Goal: Complete application form

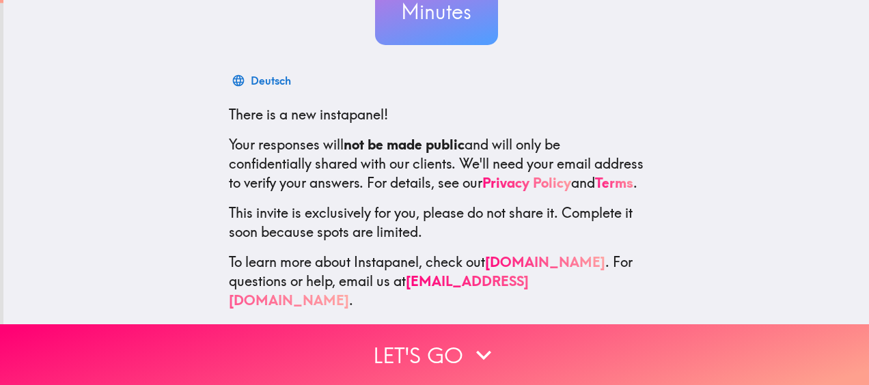
scroll to position [183, 0]
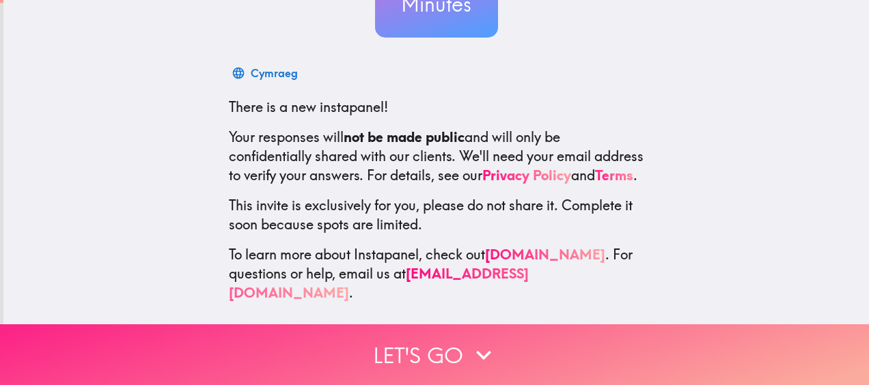
click at [411, 339] on button "Let's go" at bounding box center [434, 355] width 869 height 61
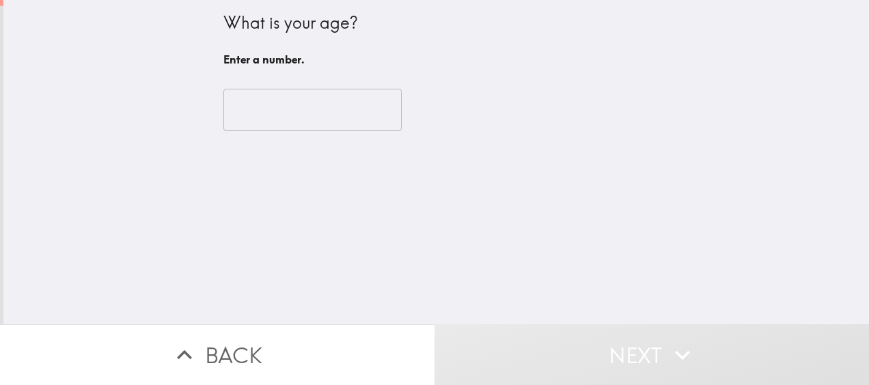
click at [307, 110] on input "number" at bounding box center [312, 110] width 178 height 42
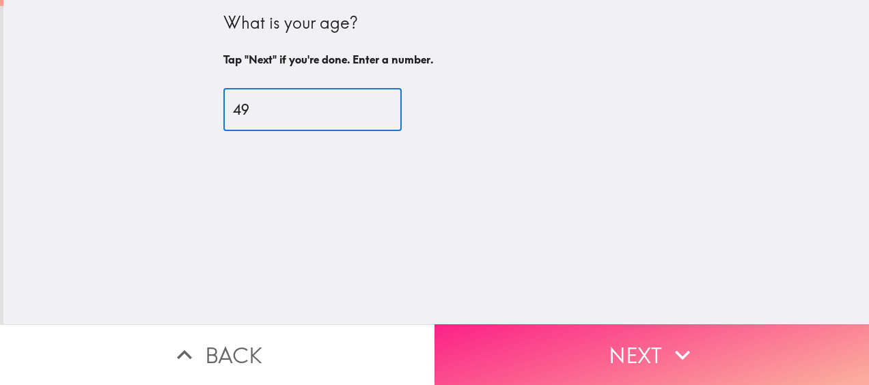
type input "49"
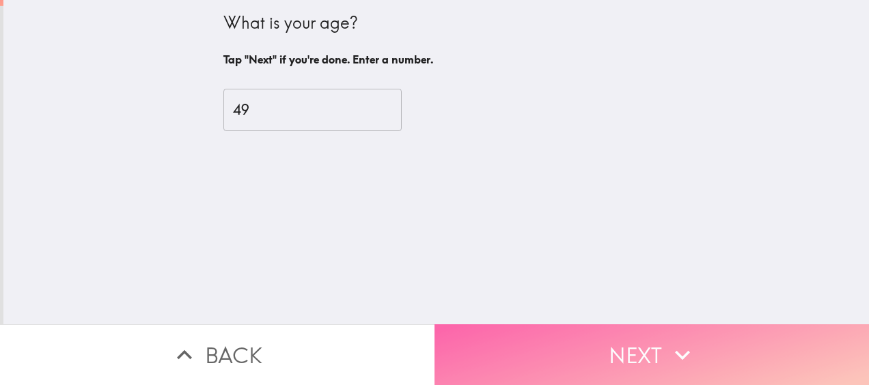
click at [640, 355] on button "Next" at bounding box center [652, 355] width 435 height 61
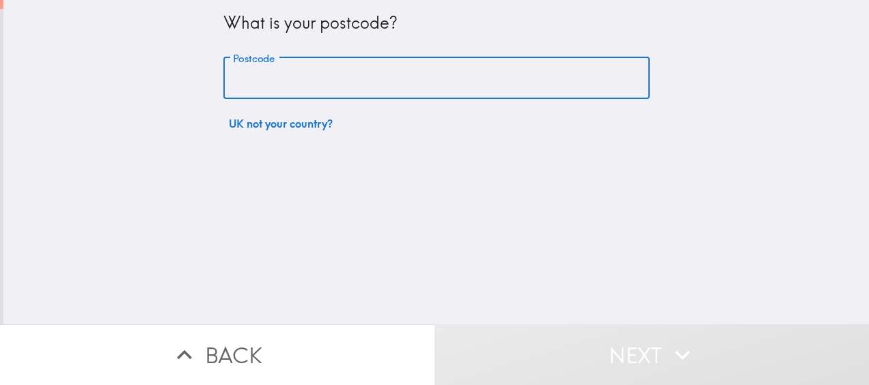
click at [302, 88] on input "Postcode" at bounding box center [436, 78] width 426 height 42
type input "W4 4LE"
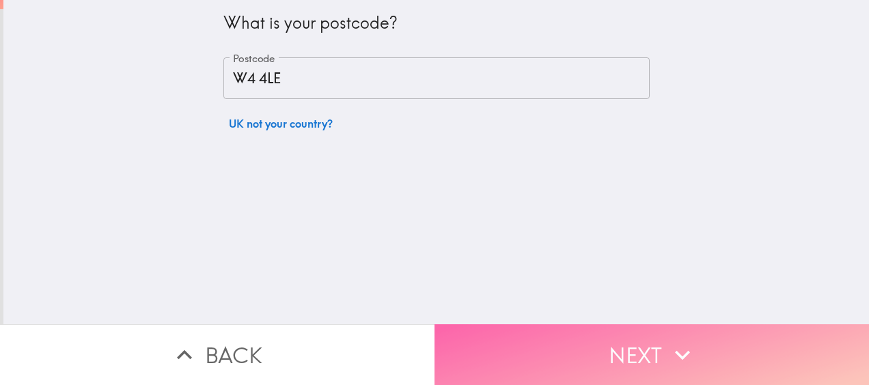
click at [583, 340] on button "Next" at bounding box center [652, 355] width 435 height 61
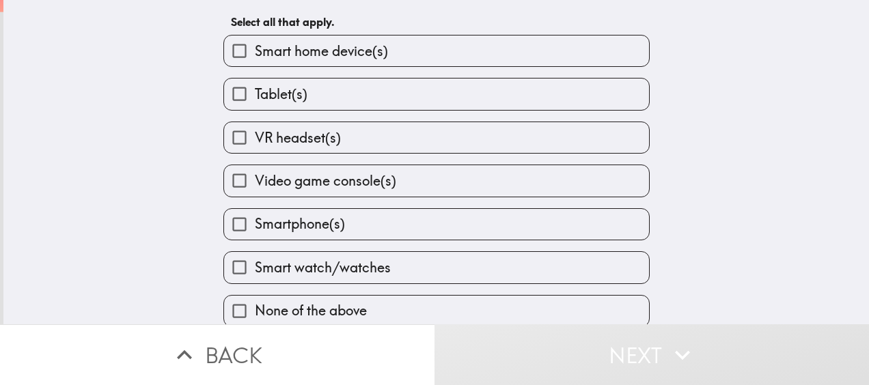
scroll to position [53, 0]
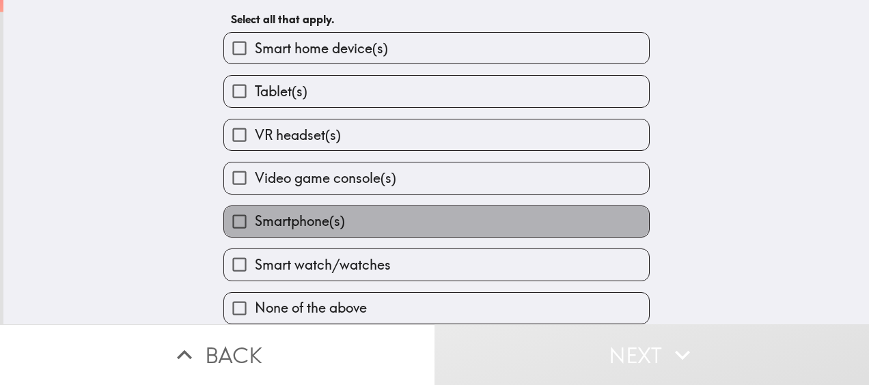
click at [348, 210] on label "Smartphone(s)" at bounding box center [436, 221] width 425 height 31
click at [255, 210] on input "Smartphone(s)" at bounding box center [239, 221] width 31 height 31
checkbox input "true"
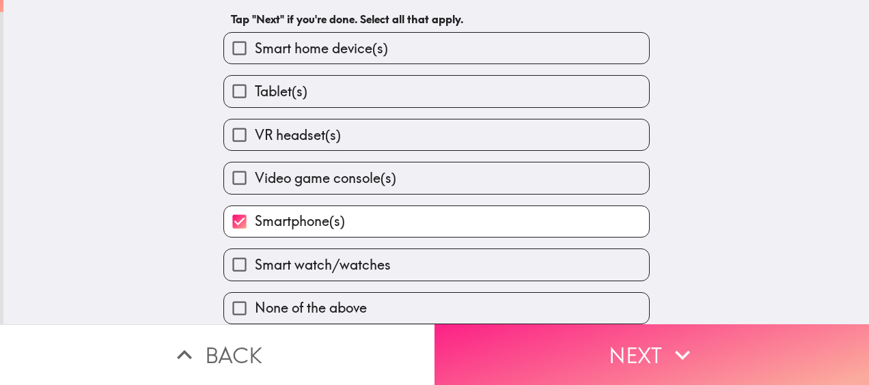
click at [583, 350] on button "Next" at bounding box center [652, 355] width 435 height 61
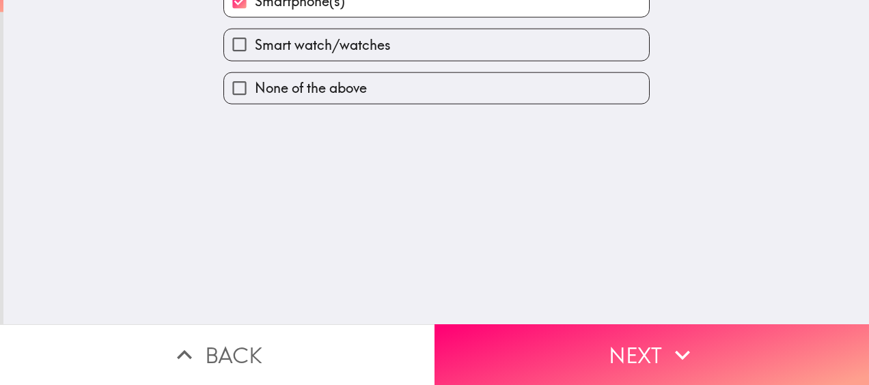
scroll to position [0, 0]
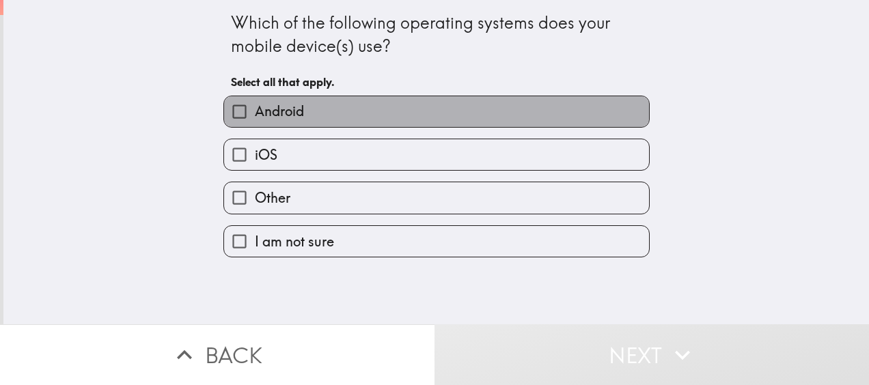
click at [340, 107] on label "Android" at bounding box center [436, 111] width 425 height 31
click at [255, 107] on input "Android" at bounding box center [239, 111] width 31 height 31
checkbox input "true"
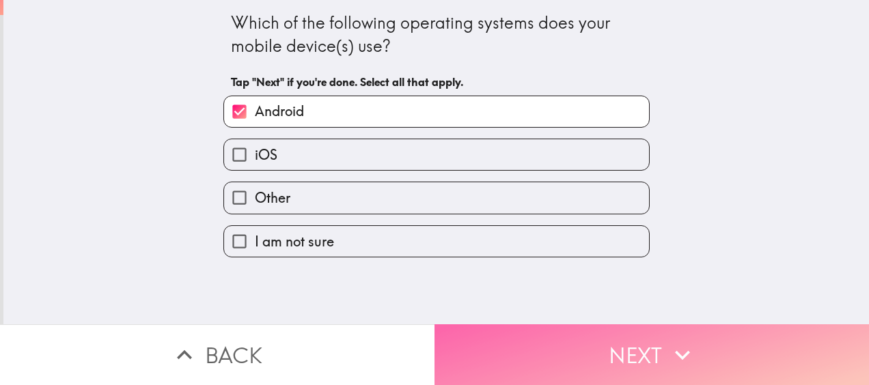
click at [569, 342] on button "Next" at bounding box center [652, 355] width 435 height 61
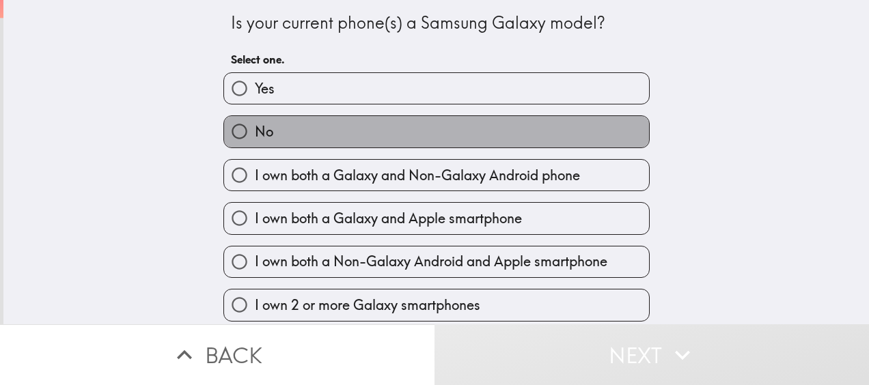
click at [370, 137] on label "No" at bounding box center [436, 131] width 425 height 31
click at [255, 137] on input "No" at bounding box center [239, 131] width 31 height 31
radio input "true"
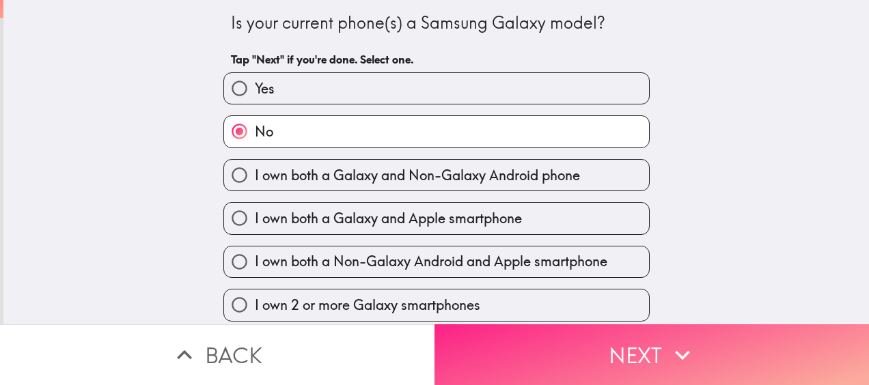
click at [655, 354] on button "Next" at bounding box center [652, 355] width 435 height 61
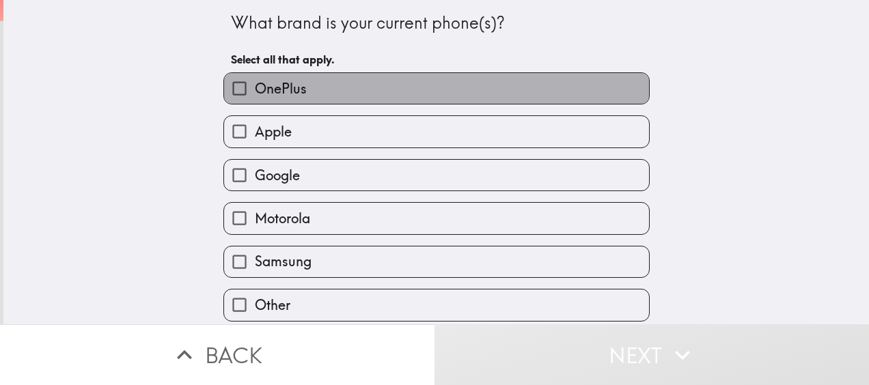
click at [386, 93] on label "OnePlus" at bounding box center [436, 88] width 425 height 31
click at [255, 93] on input "OnePlus" at bounding box center [239, 88] width 31 height 31
checkbox input "true"
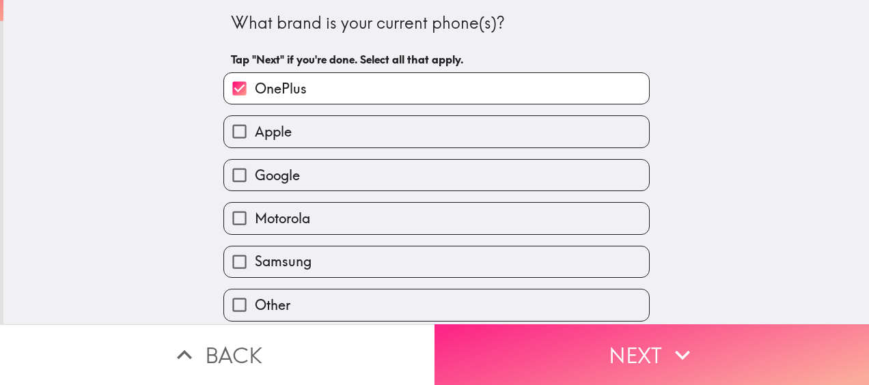
click at [613, 336] on button "Next" at bounding box center [652, 355] width 435 height 61
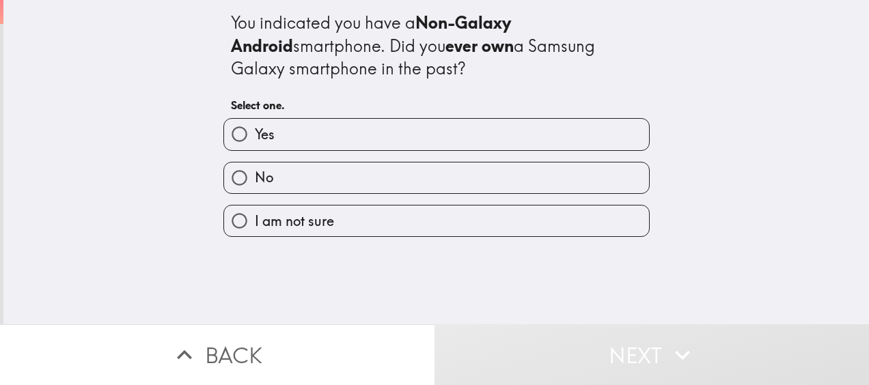
click at [339, 164] on label "No" at bounding box center [436, 178] width 425 height 31
click at [255, 164] on input "No" at bounding box center [239, 178] width 31 height 31
radio input "true"
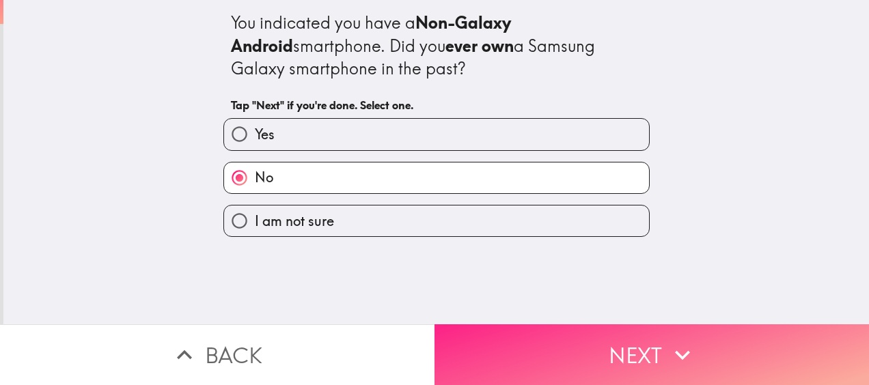
click at [592, 358] on button "Next" at bounding box center [652, 355] width 435 height 61
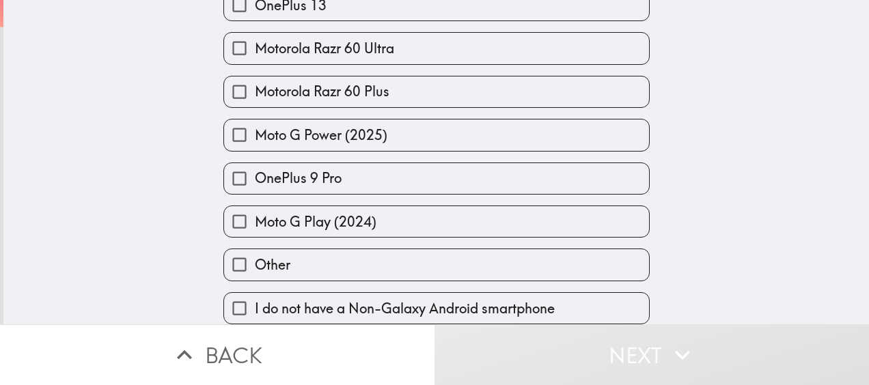
scroll to position [1609, 0]
click at [353, 252] on label "Other" at bounding box center [436, 264] width 425 height 31
click at [255, 252] on input "Other" at bounding box center [239, 264] width 31 height 31
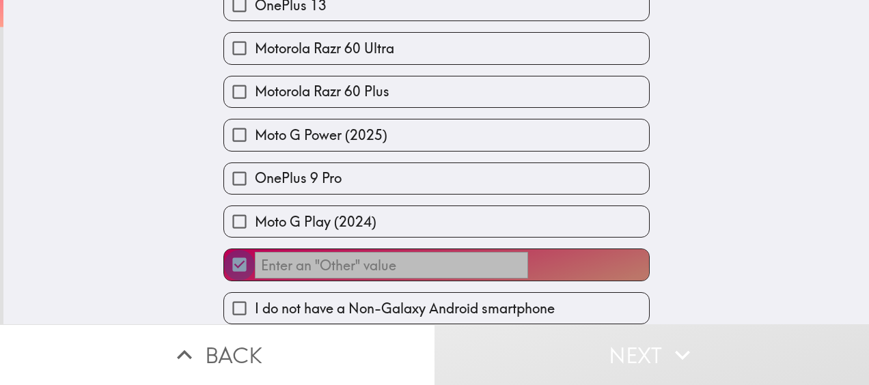
click at [224, 252] on input "​" at bounding box center [239, 264] width 31 height 31
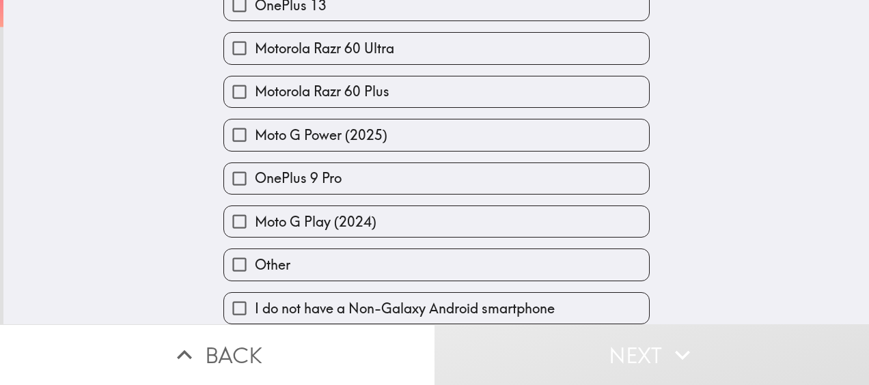
click at [224, 252] on input "Other" at bounding box center [239, 264] width 31 height 31
checkbox input "true"
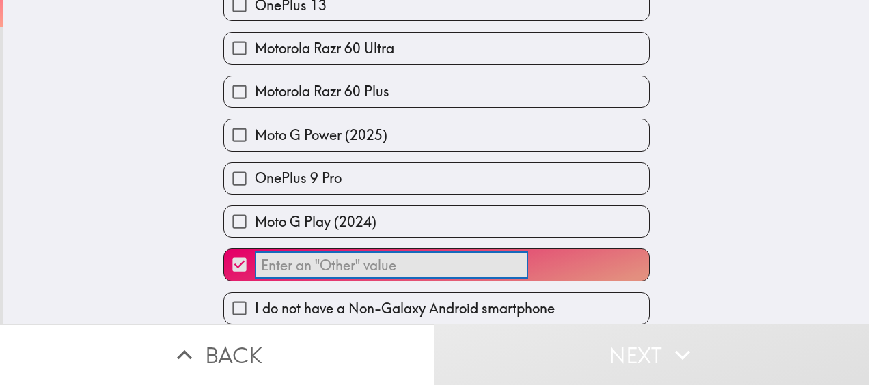
click at [265, 252] on input "​" at bounding box center [391, 265] width 273 height 27
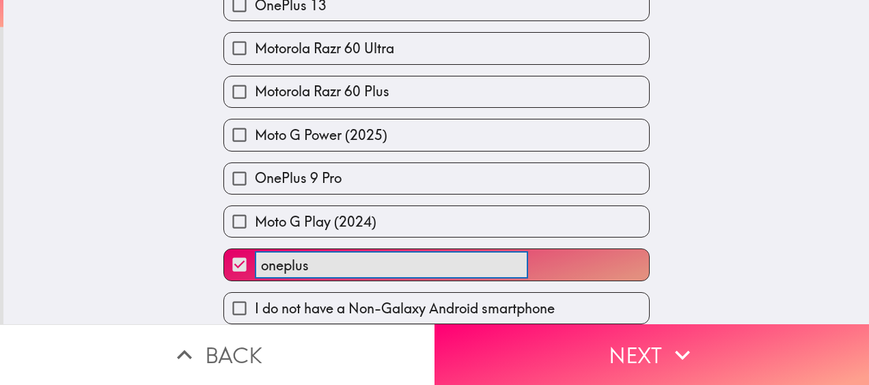
click at [224, 249] on button "oneplus ​" at bounding box center [436, 264] width 425 height 31
click at [224, 249] on button "oneplus nord ​" at bounding box center [436, 264] width 425 height 31
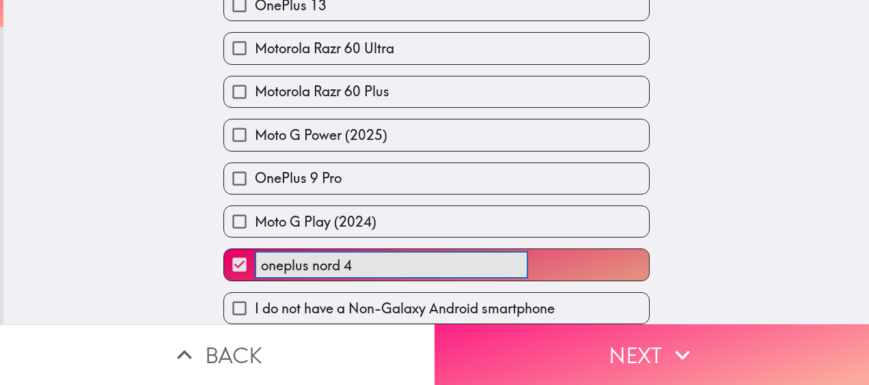
type input "oneplus nord 4"
click at [660, 343] on button "Next" at bounding box center [652, 355] width 435 height 61
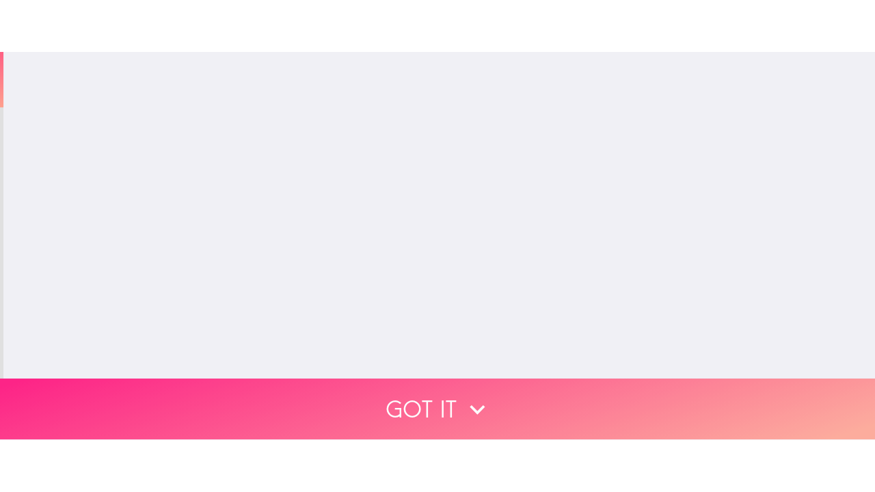
scroll to position [0, 0]
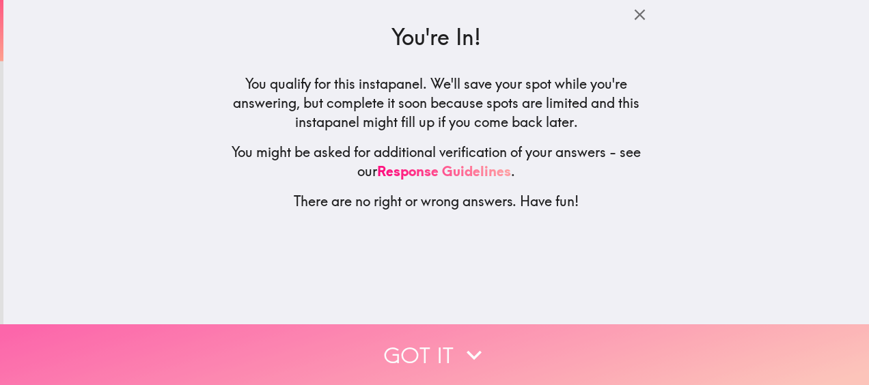
click at [660, 343] on button "Got it" at bounding box center [434, 355] width 869 height 61
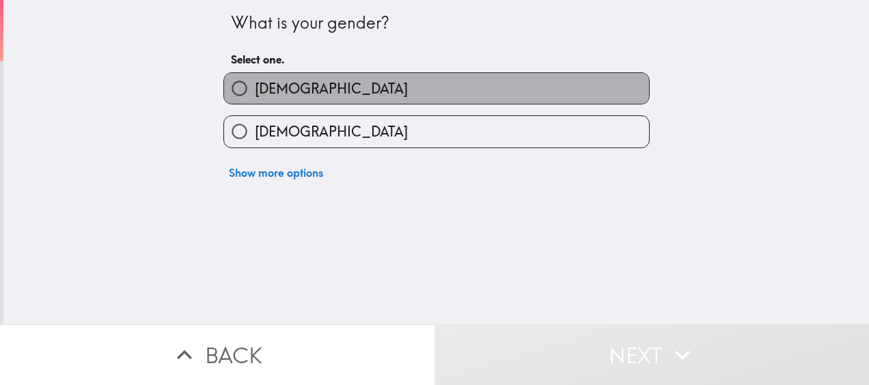
click at [312, 83] on label "[DEMOGRAPHIC_DATA]" at bounding box center [436, 88] width 425 height 31
click at [255, 83] on input "[DEMOGRAPHIC_DATA]" at bounding box center [239, 88] width 31 height 31
radio input "true"
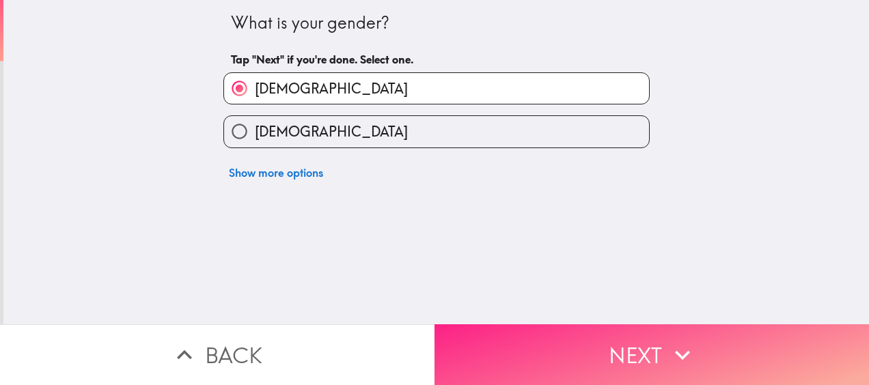
click at [712, 340] on button "Next" at bounding box center [652, 355] width 435 height 61
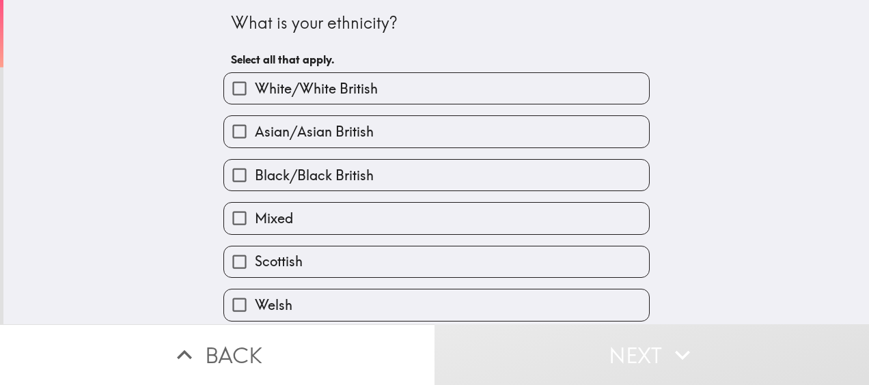
click at [372, 74] on label "White/White British" at bounding box center [436, 88] width 425 height 31
click at [255, 74] on input "White/White British" at bounding box center [239, 88] width 31 height 31
checkbox input "true"
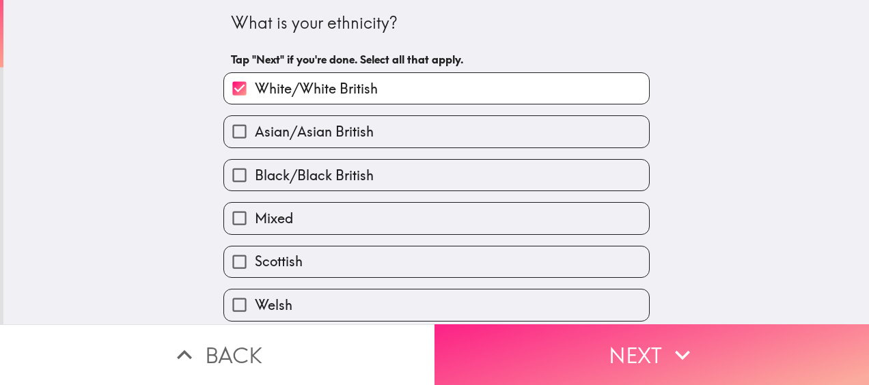
click at [700, 345] on button "Next" at bounding box center [652, 355] width 435 height 61
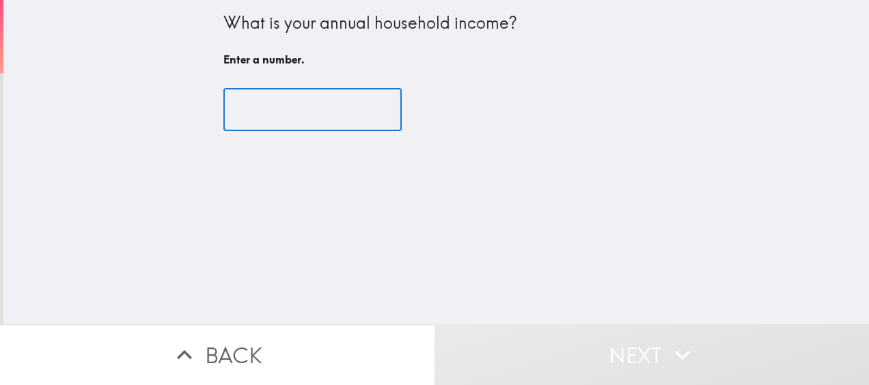
click at [290, 100] on input "number" at bounding box center [312, 110] width 178 height 42
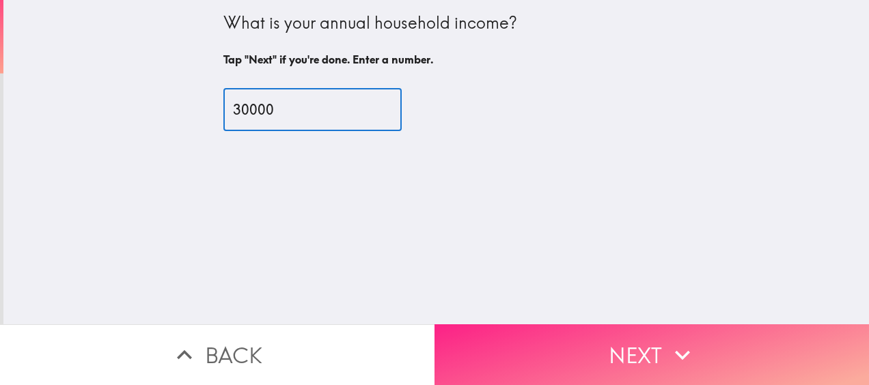
type input "30000"
click at [596, 346] on button "Next" at bounding box center [652, 355] width 435 height 61
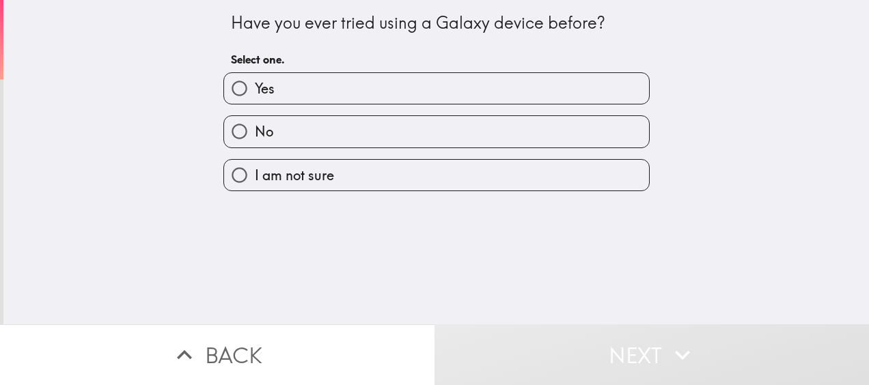
click at [411, 131] on label "No" at bounding box center [436, 131] width 425 height 31
click at [255, 131] on input "No" at bounding box center [239, 131] width 31 height 31
radio input "true"
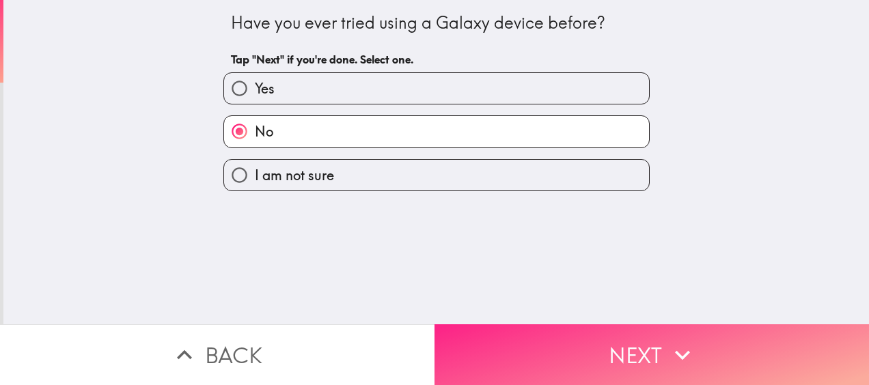
click at [585, 337] on button "Next" at bounding box center [652, 355] width 435 height 61
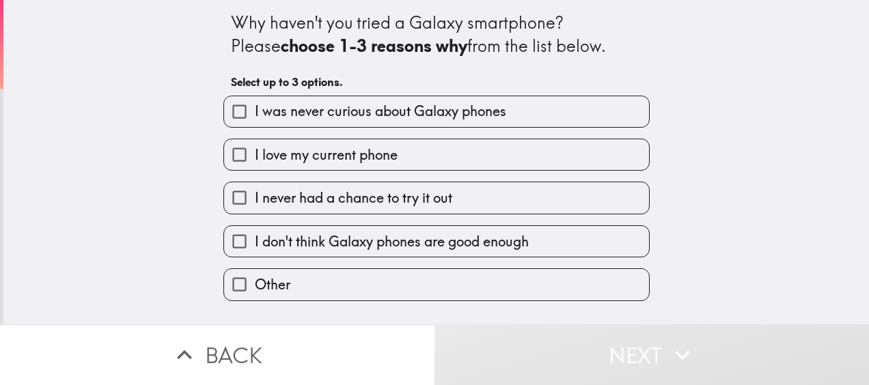
click at [498, 153] on label "I love my current phone" at bounding box center [436, 154] width 425 height 31
click at [255, 153] on input "I love my current phone" at bounding box center [239, 154] width 31 height 31
checkbox input "true"
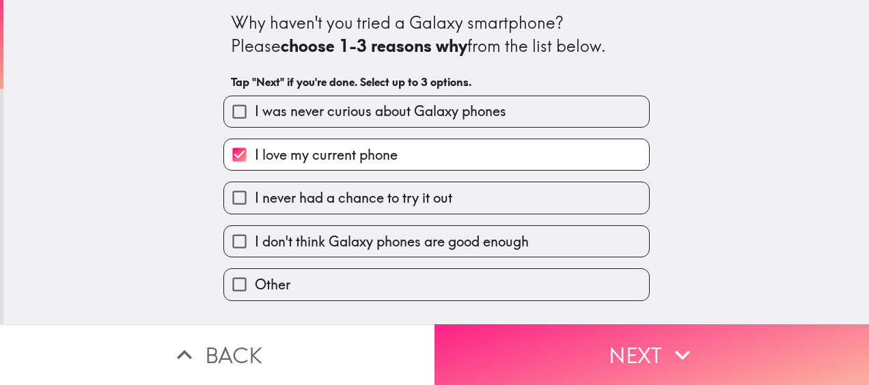
click at [616, 332] on button "Next" at bounding box center [652, 355] width 435 height 61
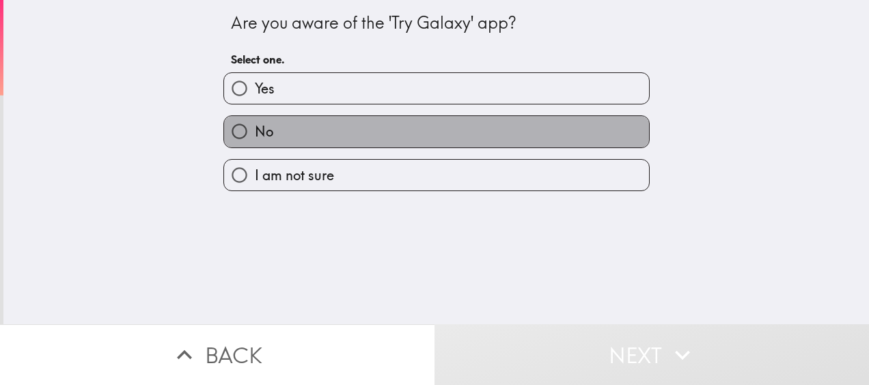
click at [475, 139] on label "No" at bounding box center [436, 131] width 425 height 31
click at [255, 139] on input "No" at bounding box center [239, 131] width 31 height 31
radio input "true"
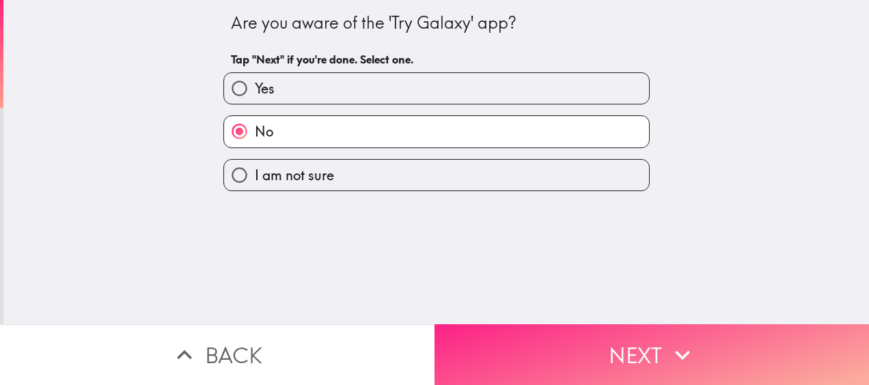
click at [592, 359] on button "Next" at bounding box center [652, 355] width 435 height 61
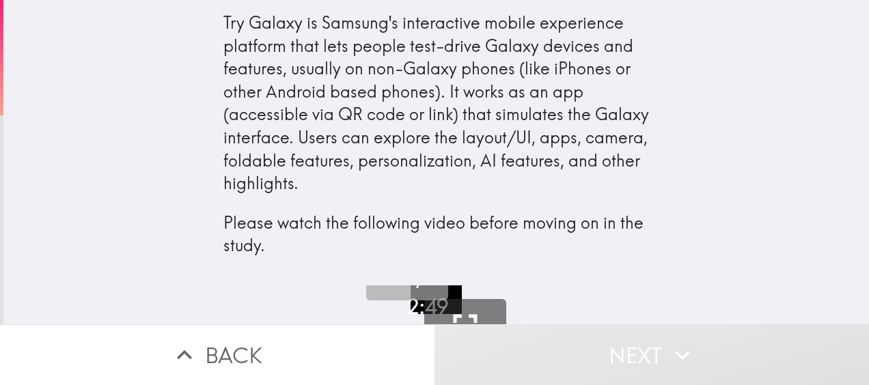
click at [435, 292] on button "Play" at bounding box center [407, 260] width 82 height 82
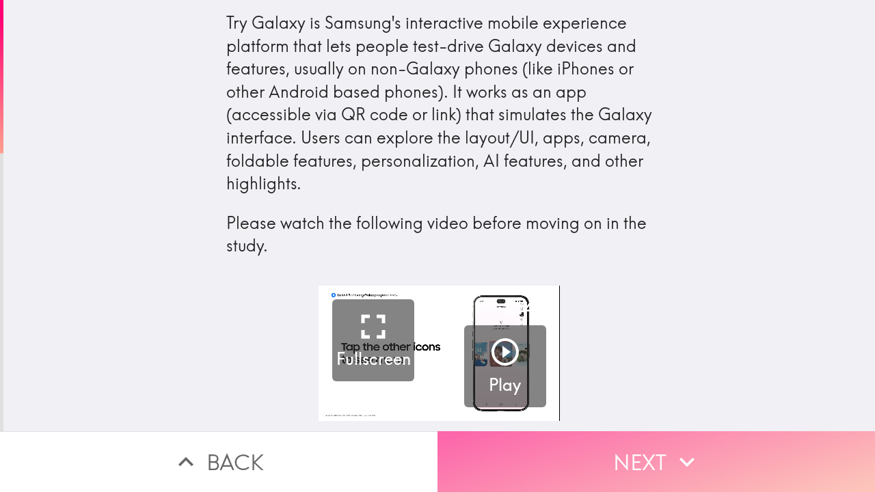
click at [657, 385] on button "Next" at bounding box center [655, 461] width 437 height 61
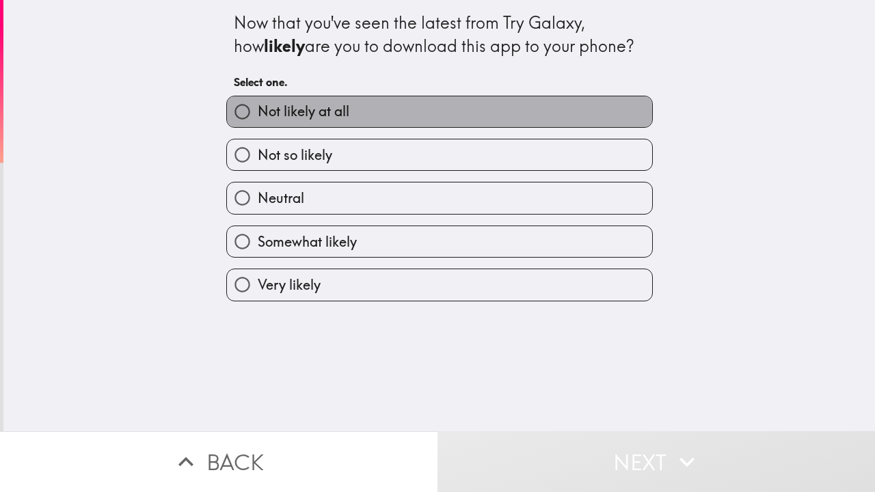
click at [347, 113] on label "Not likely at all" at bounding box center [439, 111] width 425 height 31
click at [258, 113] on input "Not likely at all" at bounding box center [242, 111] width 31 height 31
radio input "true"
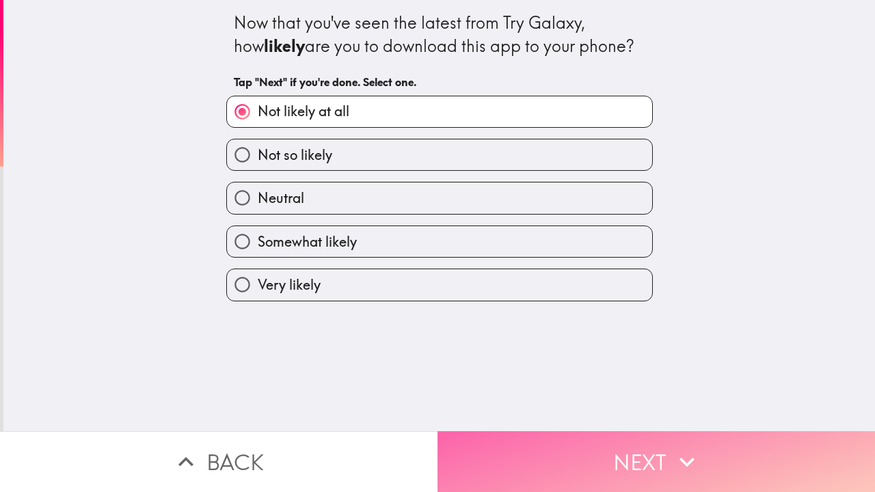
click at [620, 385] on button "Next" at bounding box center [655, 461] width 437 height 61
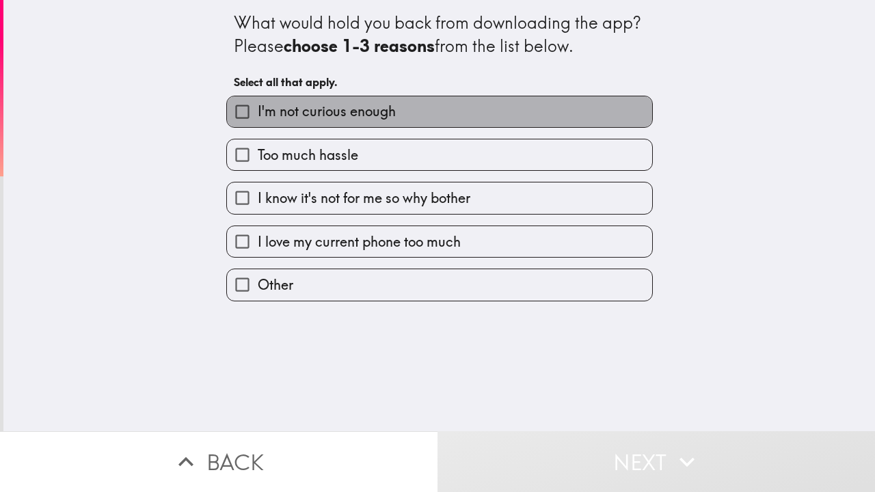
click at [451, 120] on label "I'm not curious enough" at bounding box center [439, 111] width 425 height 31
click at [258, 120] on input "I'm not curious enough" at bounding box center [242, 111] width 31 height 31
checkbox input "true"
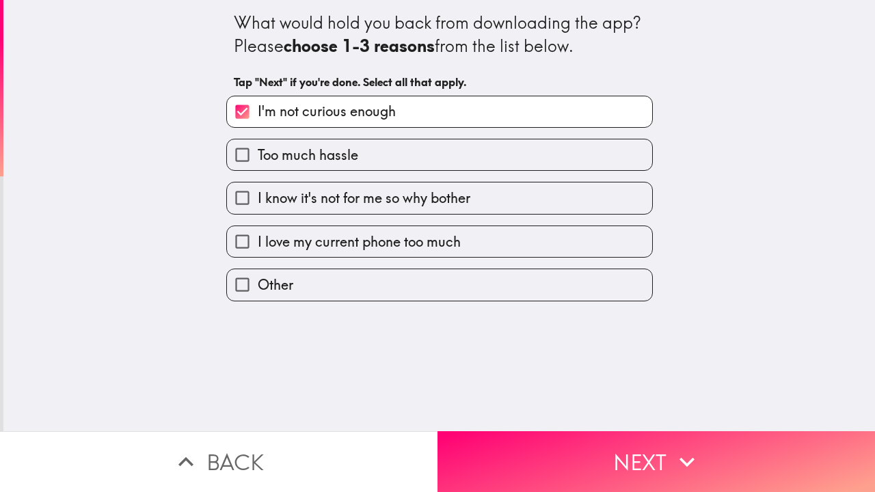
click at [400, 249] on span "I love my current phone too much" at bounding box center [359, 241] width 203 height 19
click at [258, 249] on input "I love my current phone too much" at bounding box center [242, 241] width 31 height 31
checkbox input "true"
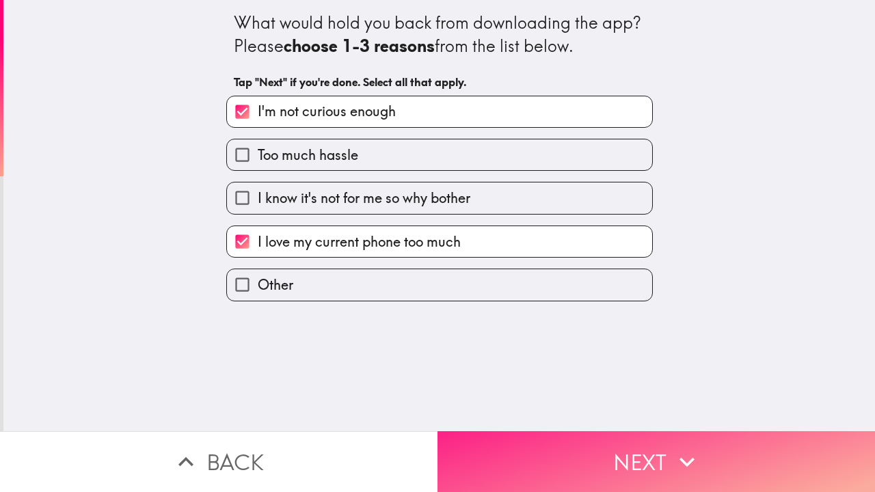
click at [622, 385] on button "Next" at bounding box center [655, 461] width 437 height 61
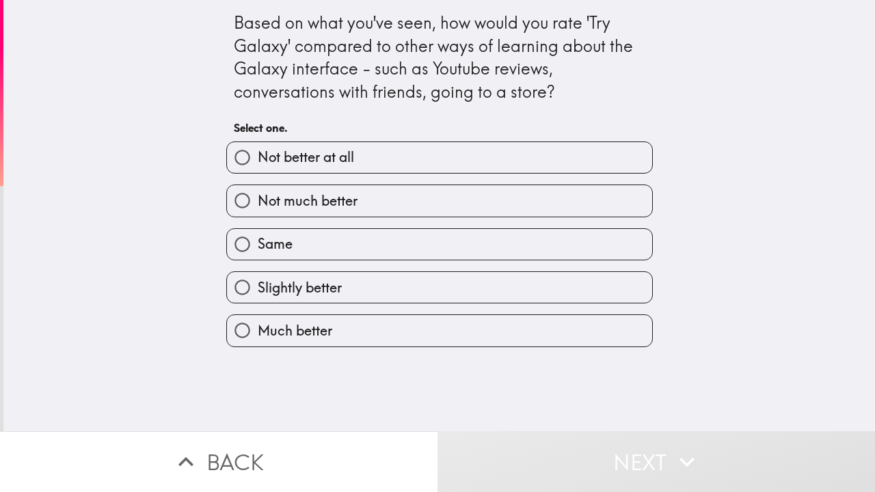
click at [367, 205] on label "Not much better" at bounding box center [439, 200] width 425 height 31
click at [258, 205] on input "Not much better" at bounding box center [242, 200] width 31 height 31
radio input "true"
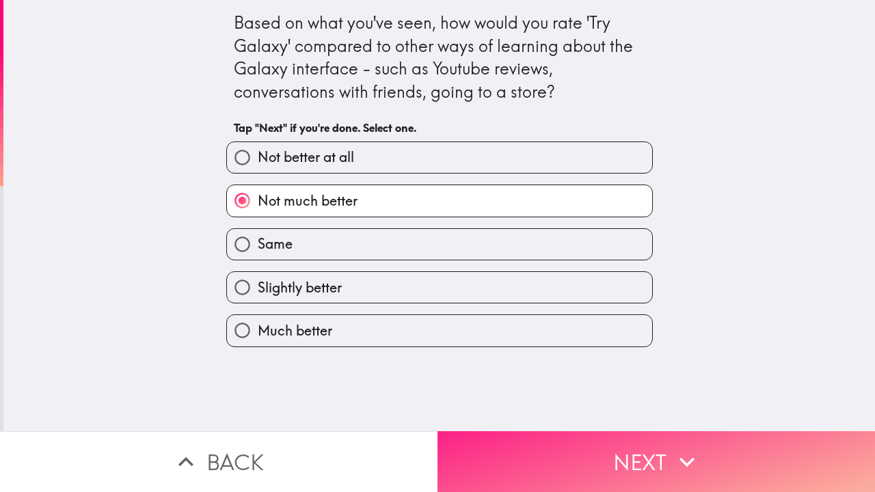
click at [631, 385] on button "Next" at bounding box center [655, 461] width 437 height 61
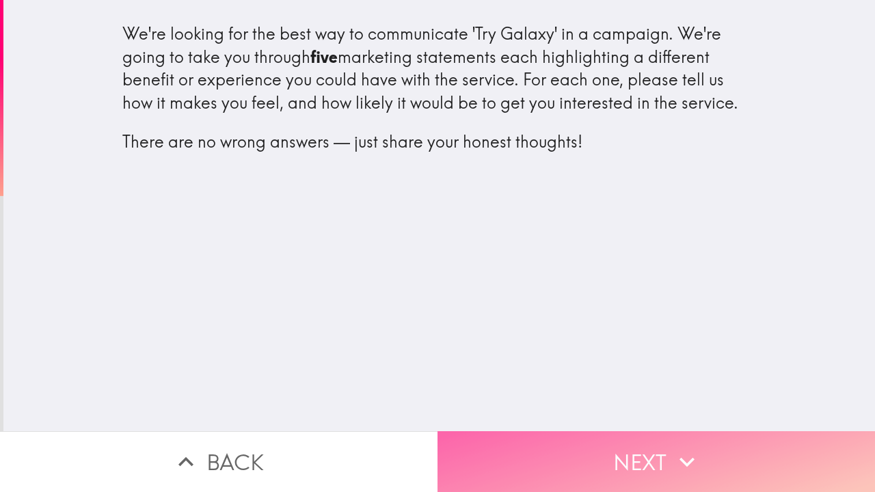
click at [652, 385] on button "Next" at bounding box center [655, 461] width 437 height 61
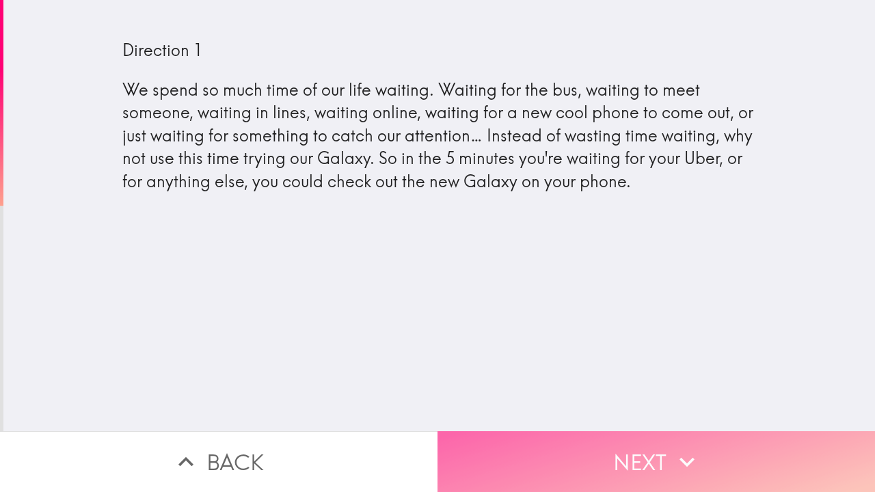
click at [672, 385] on icon "button" at bounding box center [687, 462] width 30 height 30
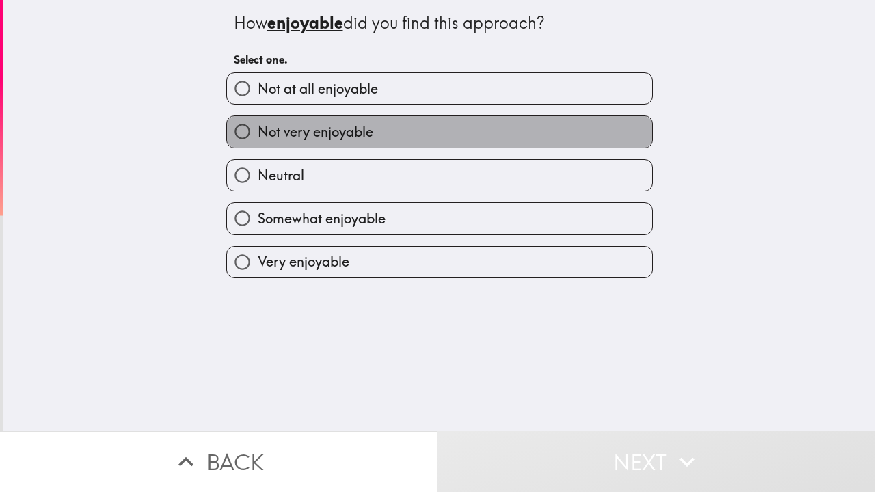
click at [432, 141] on label "Not very enjoyable" at bounding box center [439, 131] width 425 height 31
click at [258, 141] on input "Not very enjoyable" at bounding box center [242, 131] width 31 height 31
radio input "true"
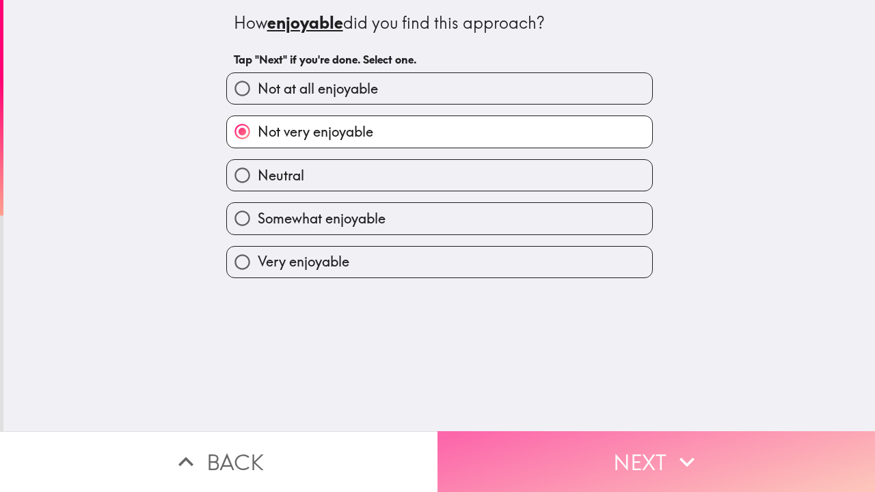
click at [603, 385] on button "Next" at bounding box center [655, 461] width 437 height 61
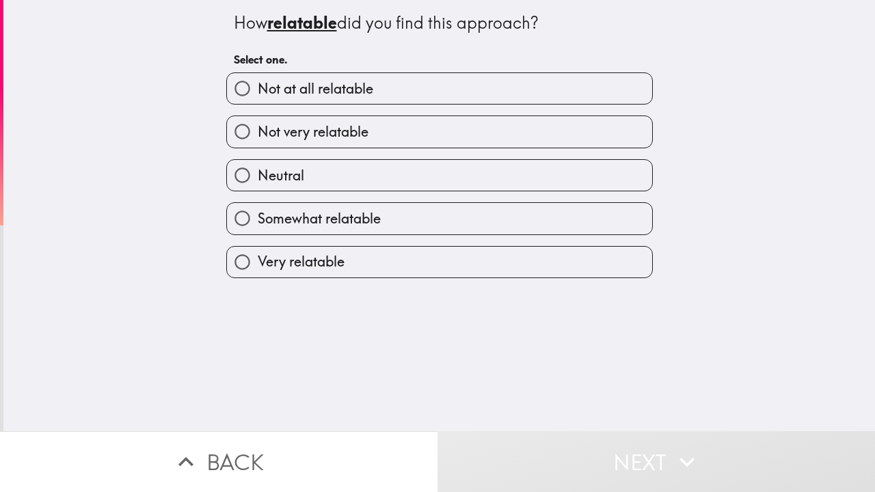
click at [388, 135] on label "Not very relatable" at bounding box center [439, 131] width 425 height 31
click at [258, 135] on input "Not very relatable" at bounding box center [242, 131] width 31 height 31
radio input "true"
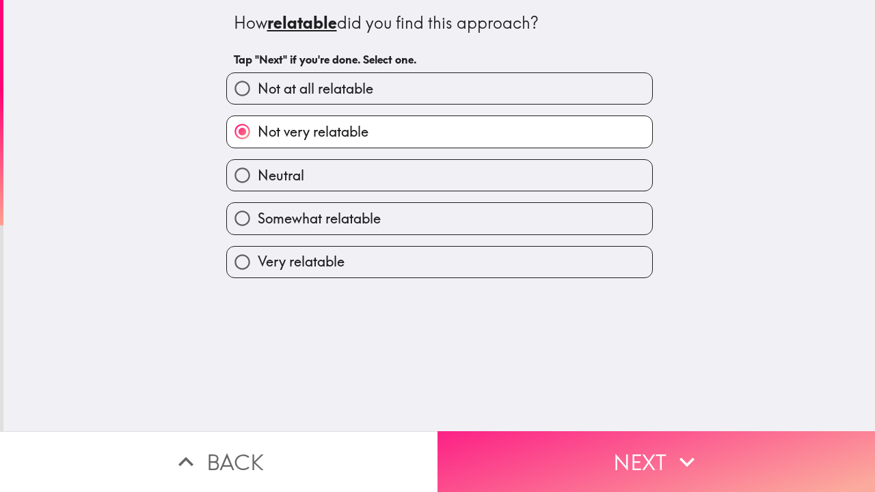
click at [655, 385] on button "Next" at bounding box center [655, 461] width 437 height 61
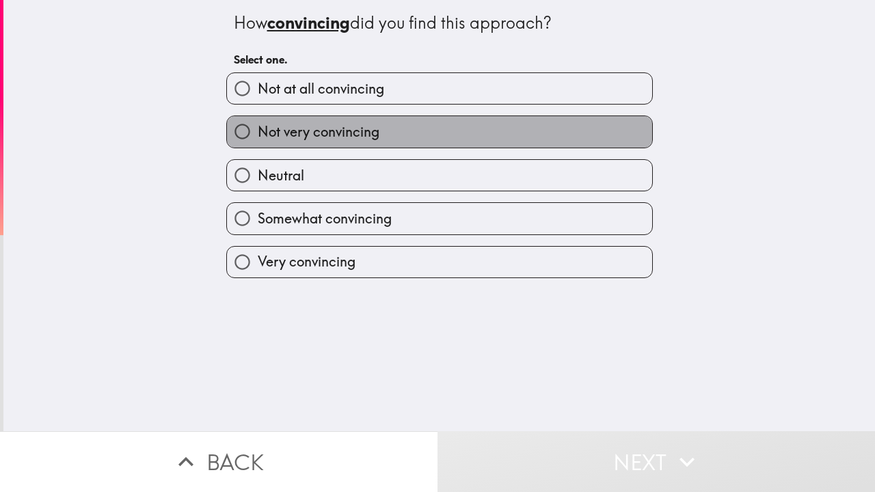
click at [401, 129] on label "Not very convincing" at bounding box center [439, 131] width 425 height 31
click at [258, 129] on input "Not very convincing" at bounding box center [242, 131] width 31 height 31
radio input "true"
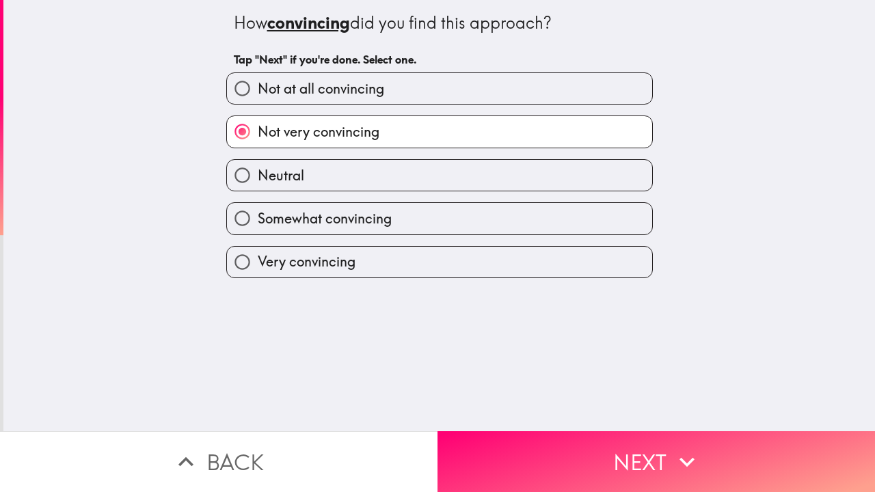
click at [399, 96] on label "Not at all convincing" at bounding box center [439, 88] width 425 height 31
click at [258, 96] on input "Not at all convincing" at bounding box center [242, 88] width 31 height 31
radio input "true"
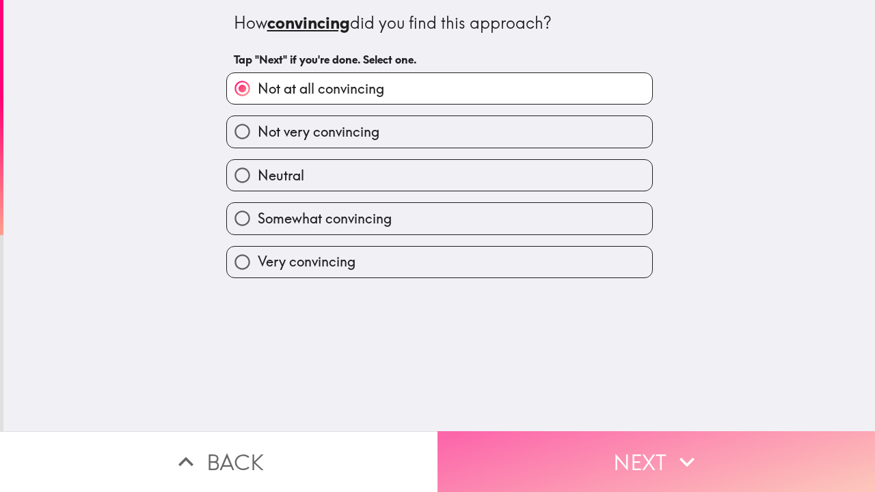
click at [643, 385] on button "Next" at bounding box center [655, 461] width 437 height 61
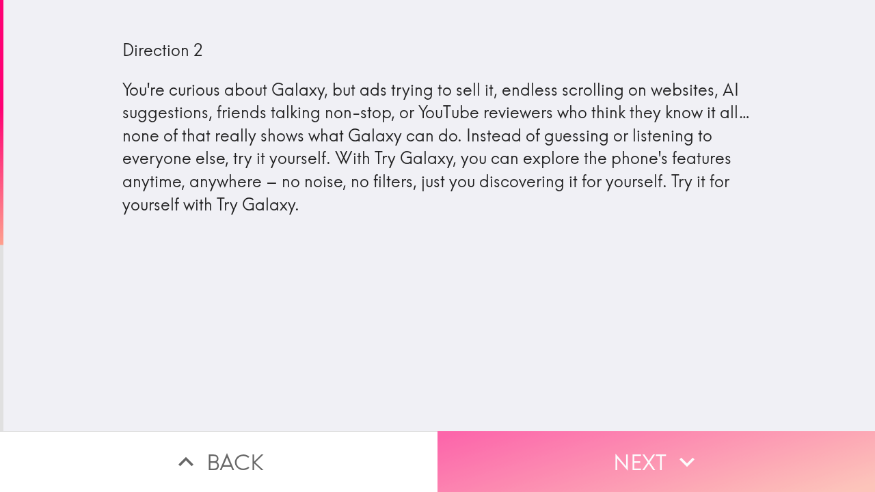
click at [615, 385] on button "Next" at bounding box center [655, 461] width 437 height 61
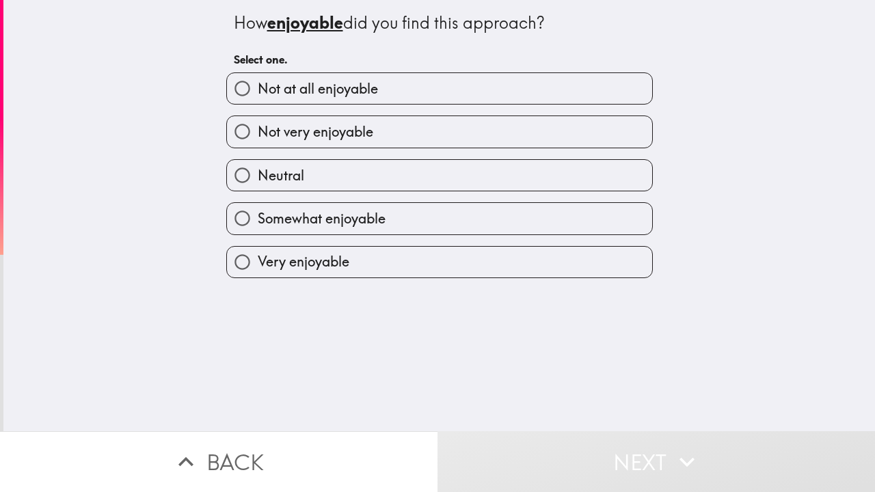
click at [446, 137] on label "Not very enjoyable" at bounding box center [439, 131] width 425 height 31
click at [258, 137] on input "Not very enjoyable" at bounding box center [242, 131] width 31 height 31
radio input "true"
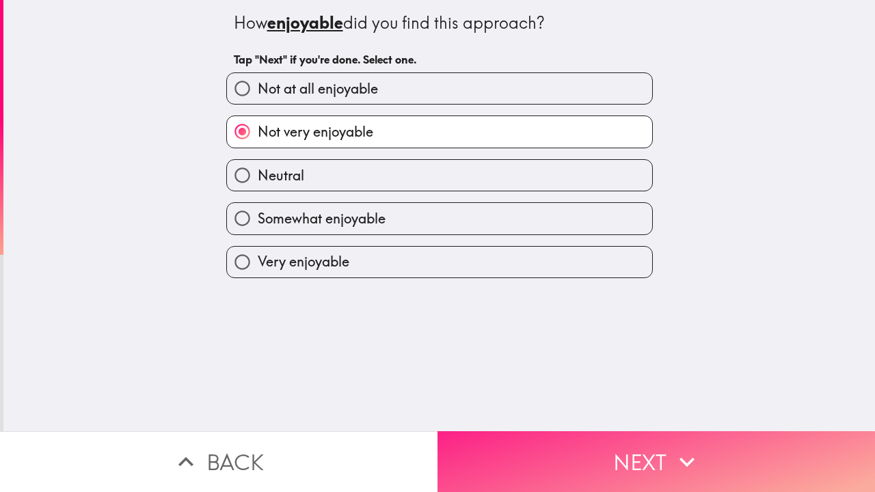
drag, startPoint x: 599, startPoint y: 448, endPoint x: 595, endPoint y: 437, distance: 10.8
click at [599, 385] on button "Next" at bounding box center [655, 461] width 437 height 61
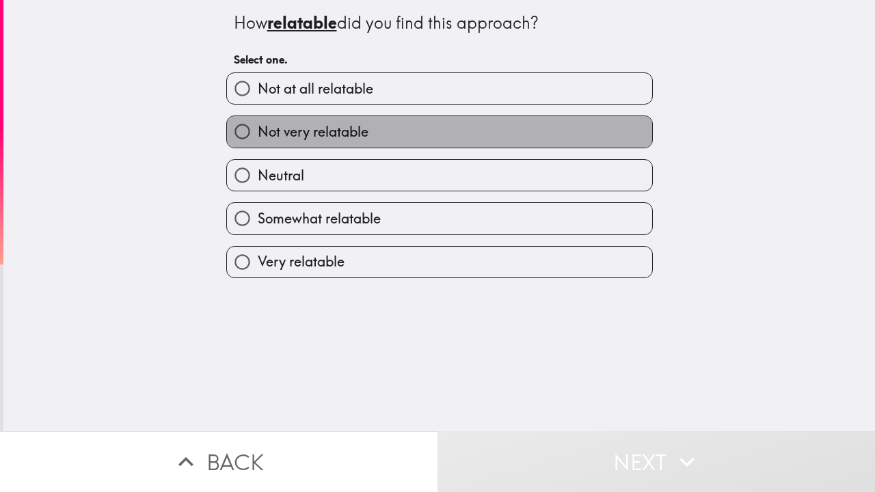
click at [446, 130] on label "Not very relatable" at bounding box center [439, 131] width 425 height 31
click at [258, 130] on input "Not very relatable" at bounding box center [242, 131] width 31 height 31
radio input "true"
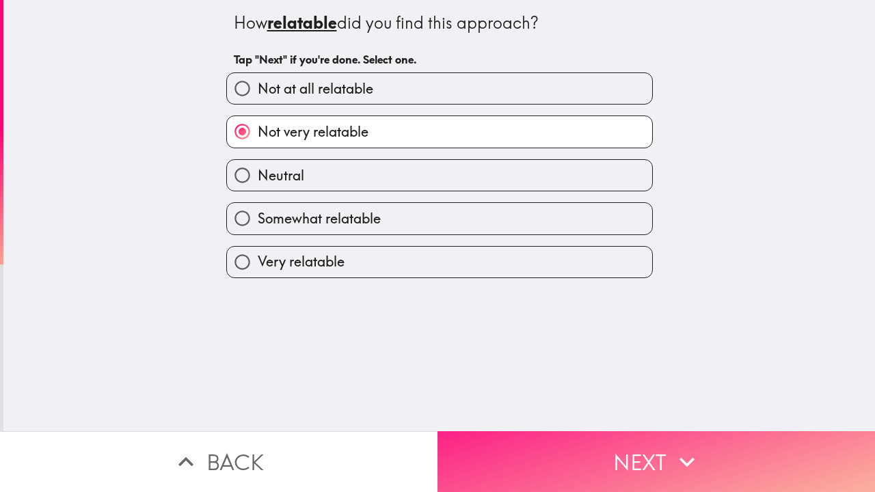
click at [627, 385] on button "Next" at bounding box center [655, 461] width 437 height 61
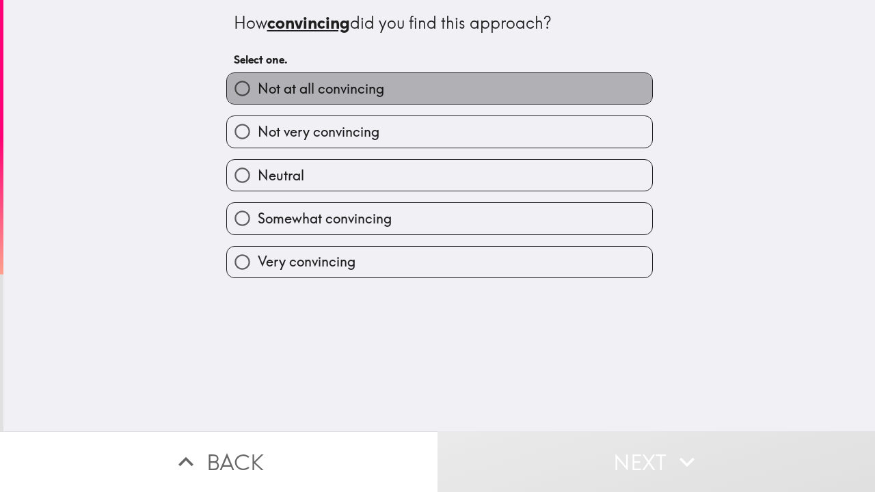
click at [429, 90] on label "Not at all convincing" at bounding box center [439, 88] width 425 height 31
click at [258, 90] on input "Not at all convincing" at bounding box center [242, 88] width 31 height 31
radio input "true"
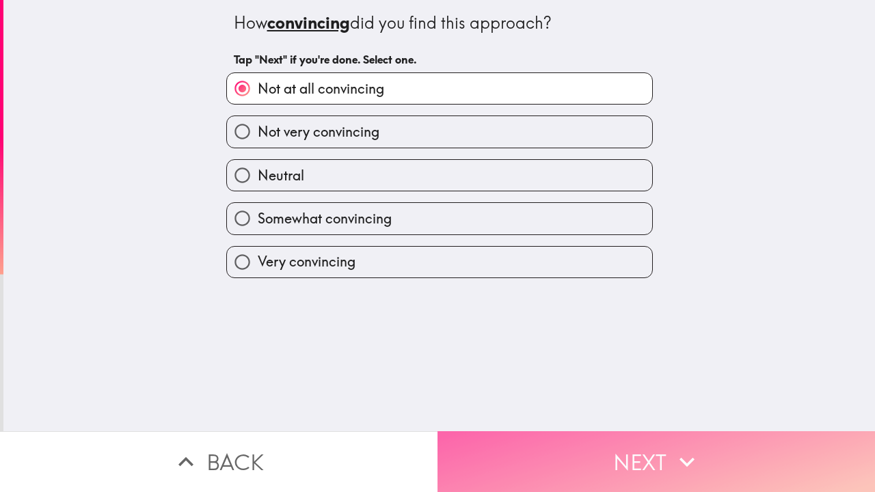
click at [647, 385] on button "Next" at bounding box center [655, 461] width 437 height 61
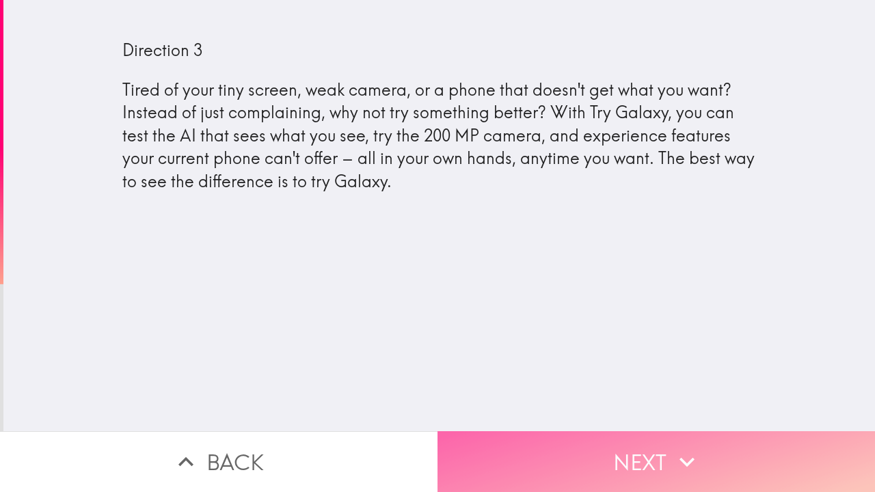
click at [619, 385] on button "Next" at bounding box center [655, 461] width 437 height 61
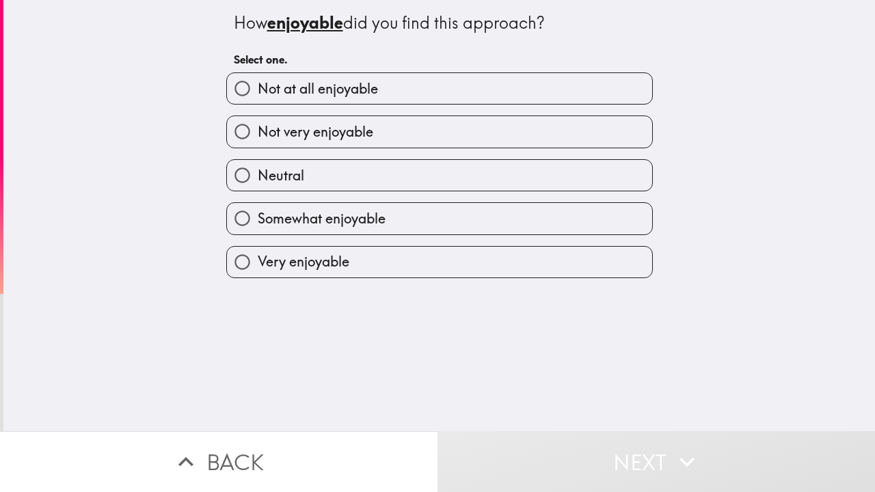
click at [413, 137] on label "Not very enjoyable" at bounding box center [439, 131] width 425 height 31
click at [258, 137] on input "Not very enjoyable" at bounding box center [242, 131] width 31 height 31
radio input "true"
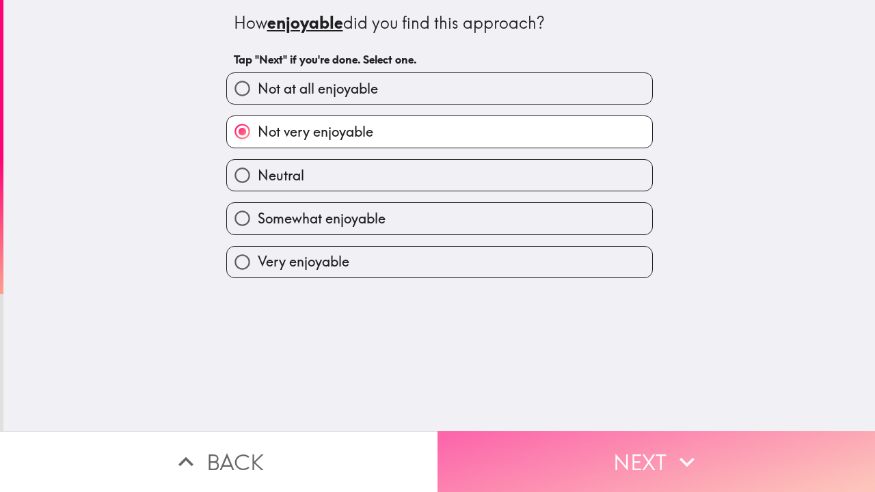
click at [581, 385] on button "Next" at bounding box center [655, 461] width 437 height 61
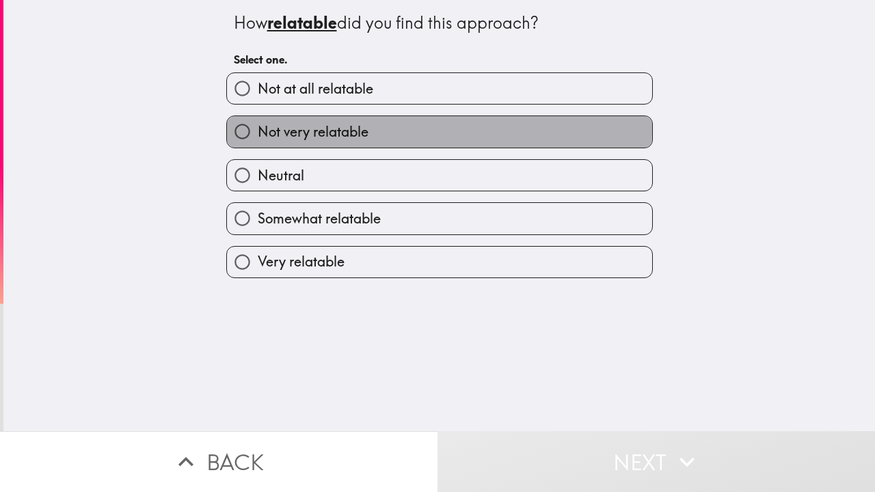
click at [388, 131] on label "Not very relatable" at bounding box center [439, 131] width 425 height 31
click at [258, 131] on input "Not very relatable" at bounding box center [242, 131] width 31 height 31
radio input "true"
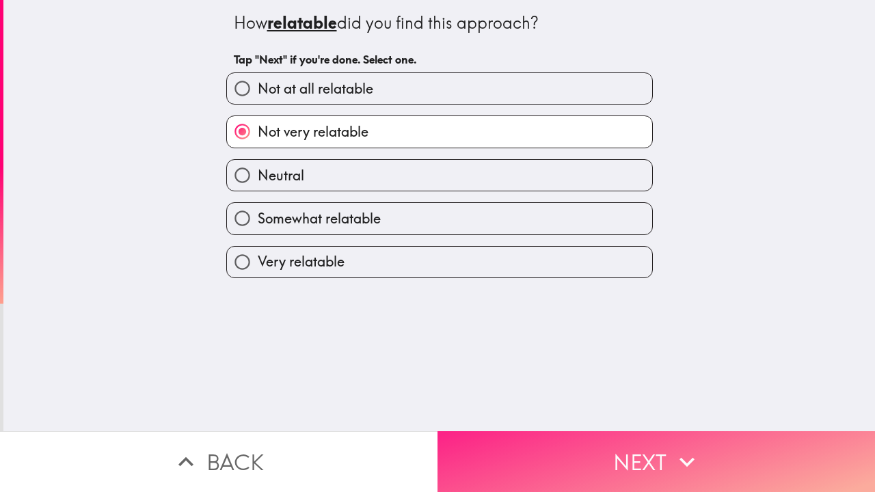
click at [549, 385] on button "Next" at bounding box center [655, 461] width 437 height 61
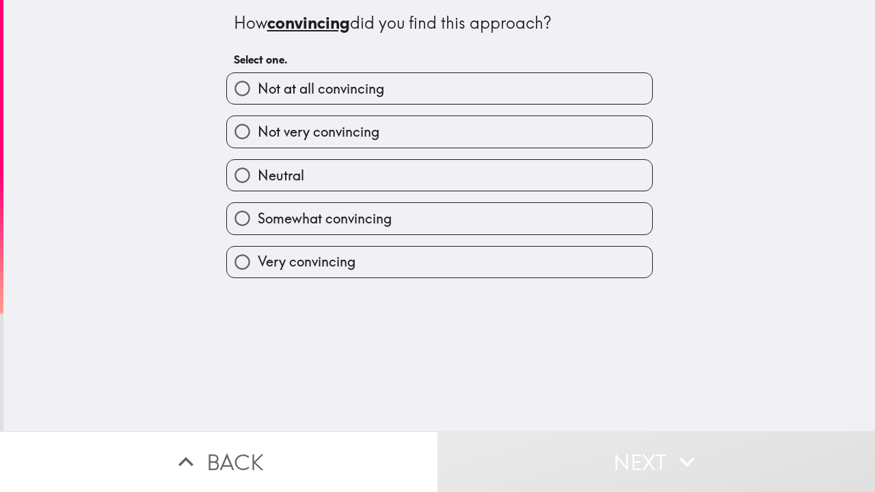
click at [424, 90] on label "Not at all convincing" at bounding box center [439, 88] width 425 height 31
click at [258, 90] on input "Not at all convincing" at bounding box center [242, 88] width 31 height 31
radio input "true"
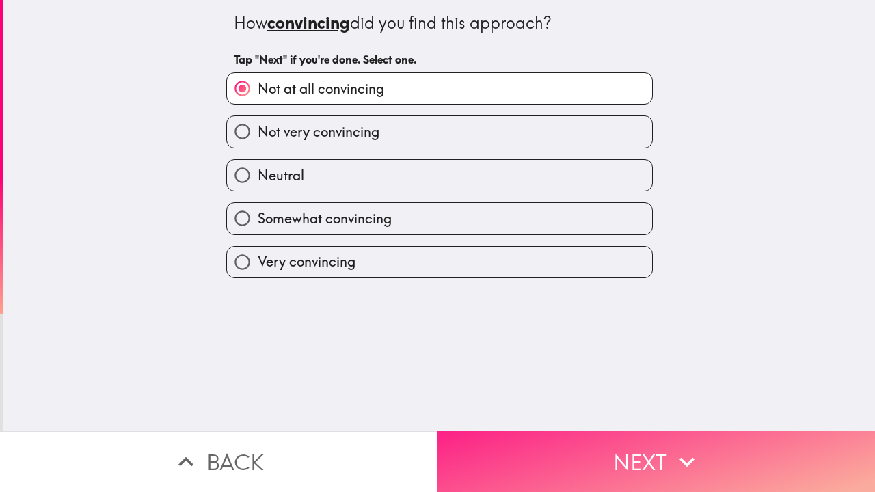
click at [643, 385] on button "Next" at bounding box center [655, 461] width 437 height 61
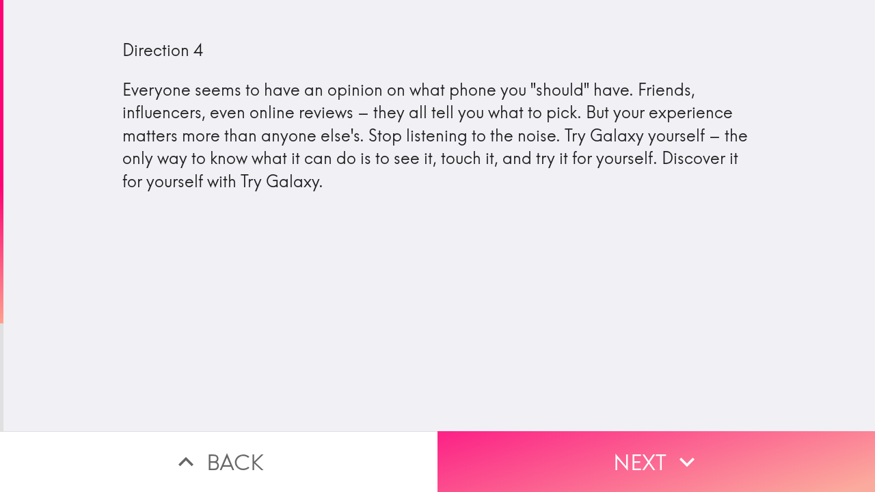
click at [610, 385] on button "Next" at bounding box center [655, 461] width 437 height 61
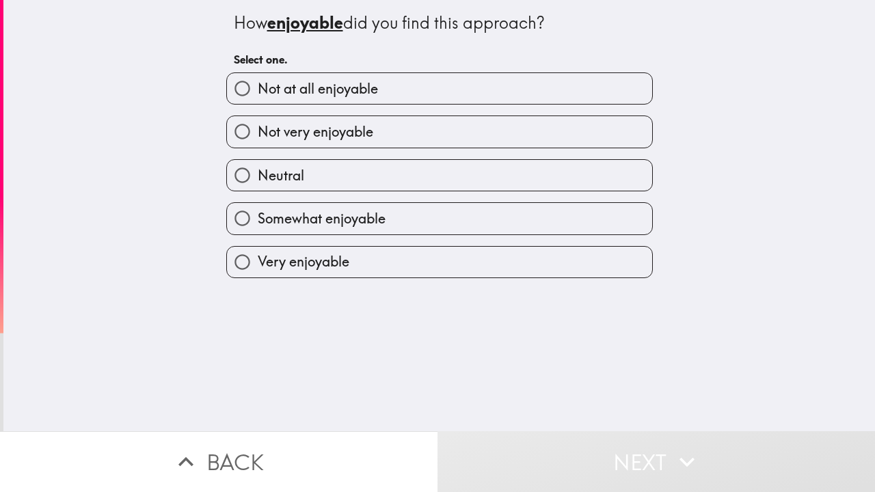
click at [426, 126] on label "Not very enjoyable" at bounding box center [439, 131] width 425 height 31
click at [258, 126] on input "Not very enjoyable" at bounding box center [242, 131] width 31 height 31
radio input "true"
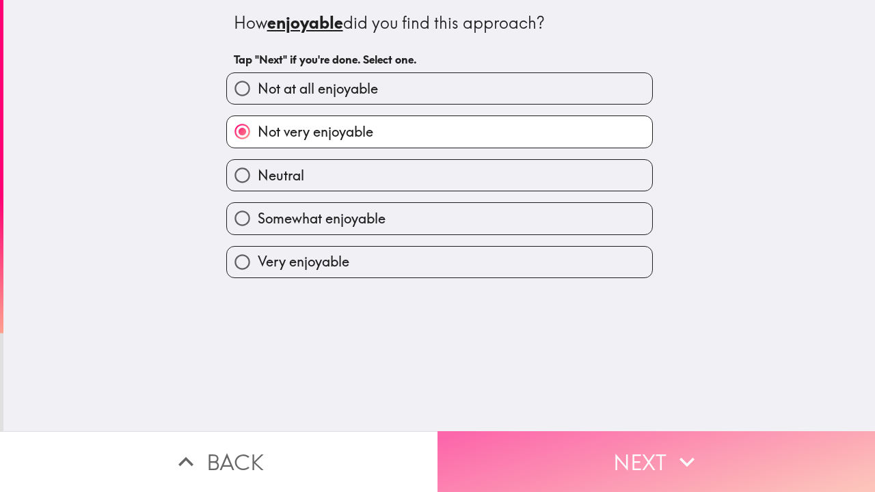
click at [629, 385] on button "Next" at bounding box center [655, 461] width 437 height 61
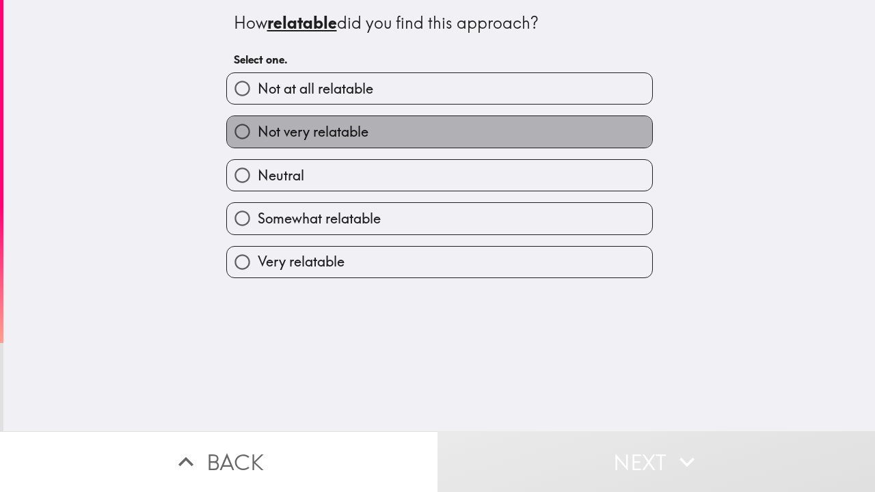
click at [441, 126] on label "Not very relatable" at bounding box center [439, 131] width 425 height 31
click at [258, 126] on input "Not very relatable" at bounding box center [242, 131] width 31 height 31
radio input "true"
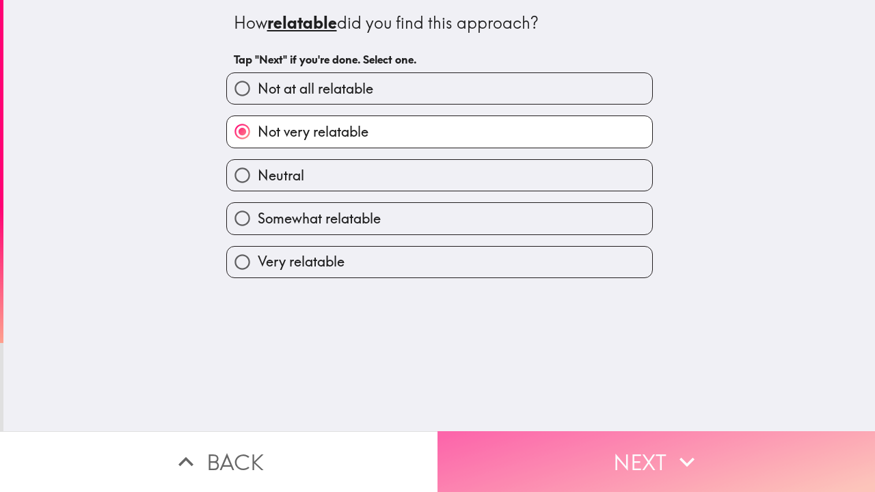
click at [591, 385] on button "Next" at bounding box center [655, 461] width 437 height 61
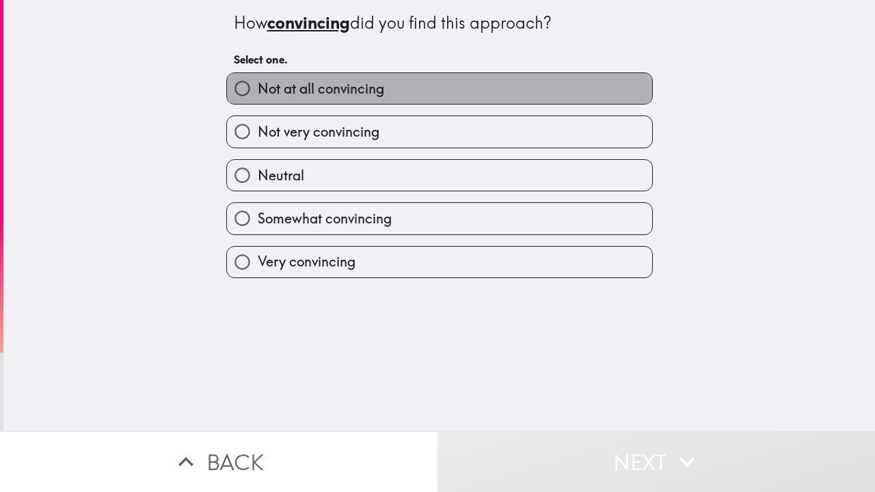
click at [425, 90] on label "Not at all convincing" at bounding box center [439, 88] width 425 height 31
click at [258, 90] on input "Not at all convincing" at bounding box center [242, 88] width 31 height 31
radio input "true"
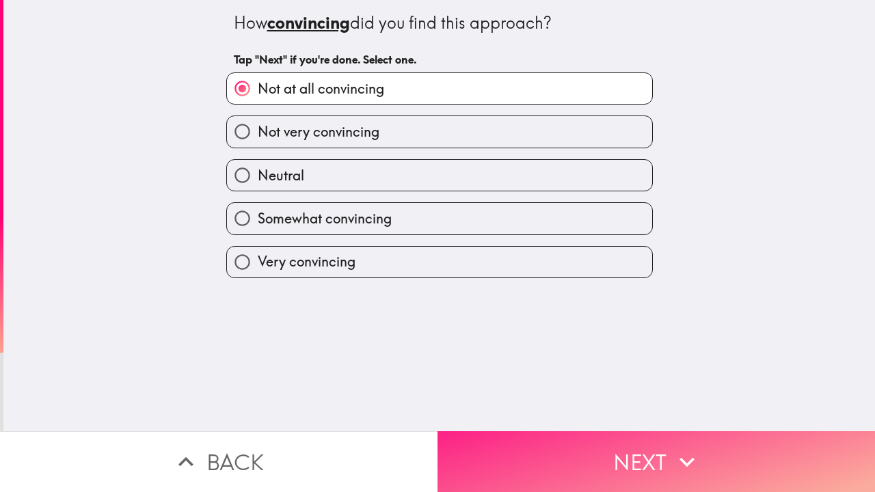
click at [612, 385] on button "Next" at bounding box center [655, 461] width 437 height 61
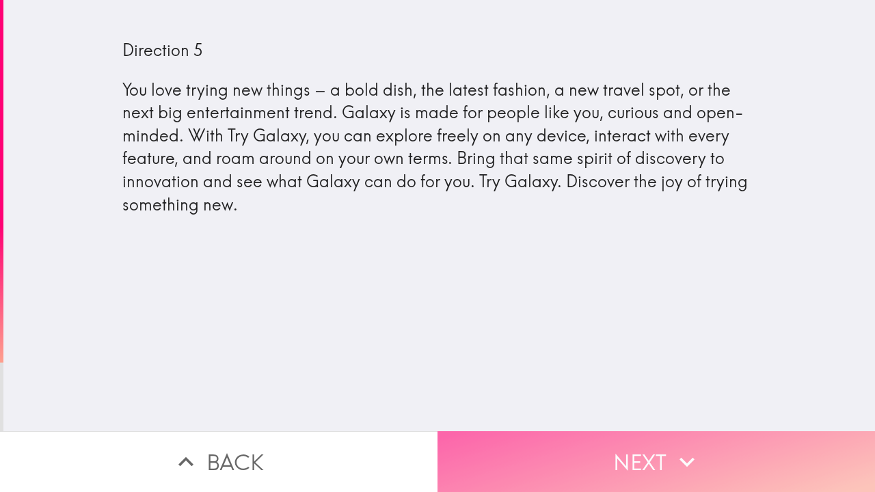
click at [629, 385] on button "Next" at bounding box center [655, 461] width 437 height 61
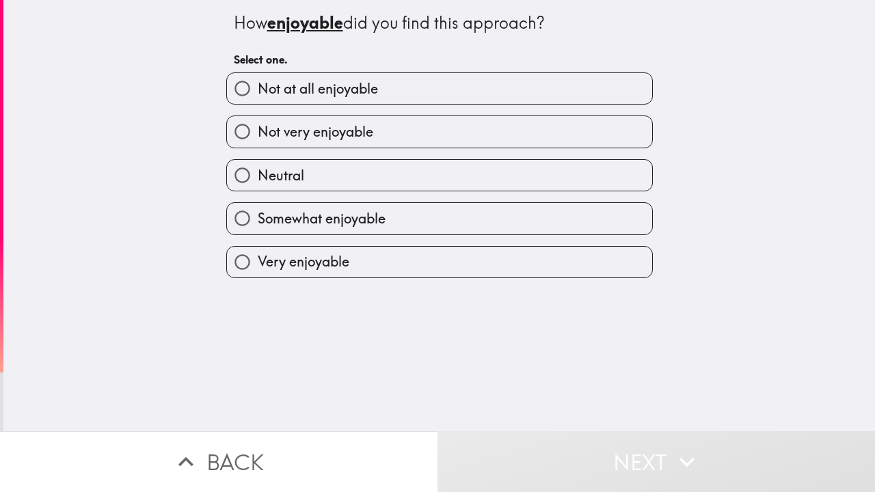
drag, startPoint x: 452, startPoint y: 139, endPoint x: 467, endPoint y: 151, distance: 19.0
click at [453, 139] on label "Not very enjoyable" at bounding box center [439, 131] width 425 height 31
click at [258, 139] on input "Not very enjoyable" at bounding box center [242, 131] width 31 height 31
radio input "true"
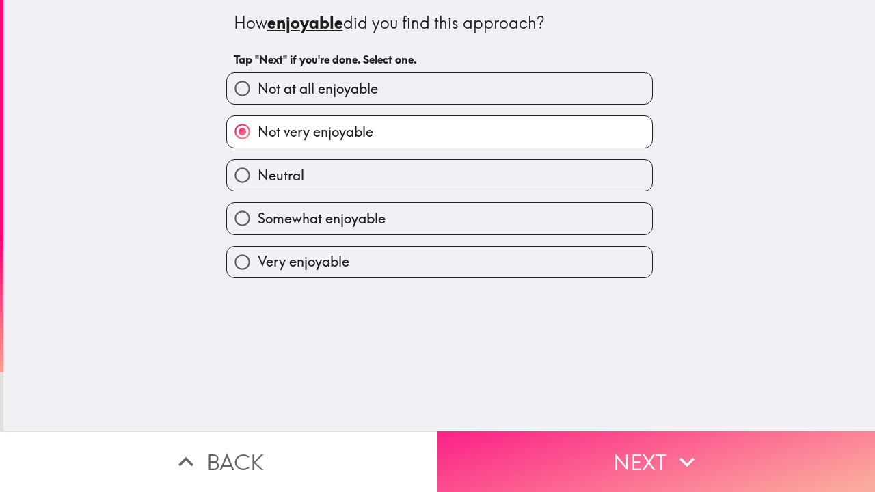
click at [622, 385] on button "Next" at bounding box center [655, 461] width 437 height 61
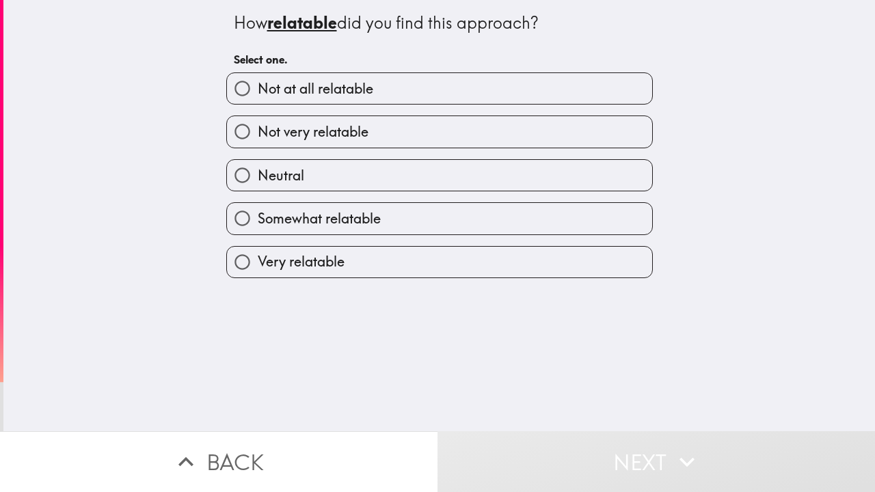
click at [409, 126] on label "Not very relatable" at bounding box center [439, 131] width 425 height 31
click at [258, 126] on input "Not very relatable" at bounding box center [242, 131] width 31 height 31
radio input "true"
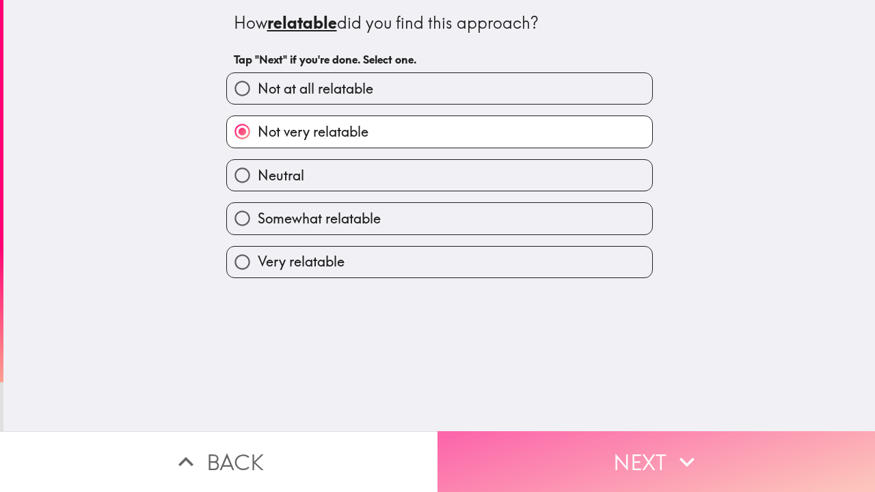
click at [548, 385] on button "Next" at bounding box center [655, 461] width 437 height 61
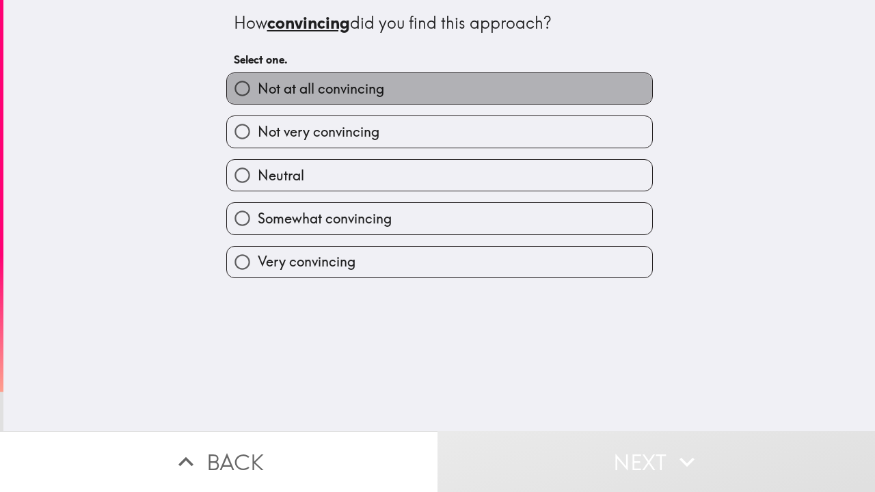
click at [404, 90] on label "Not at all convincing" at bounding box center [439, 88] width 425 height 31
click at [258, 90] on input "Not at all convincing" at bounding box center [242, 88] width 31 height 31
radio input "true"
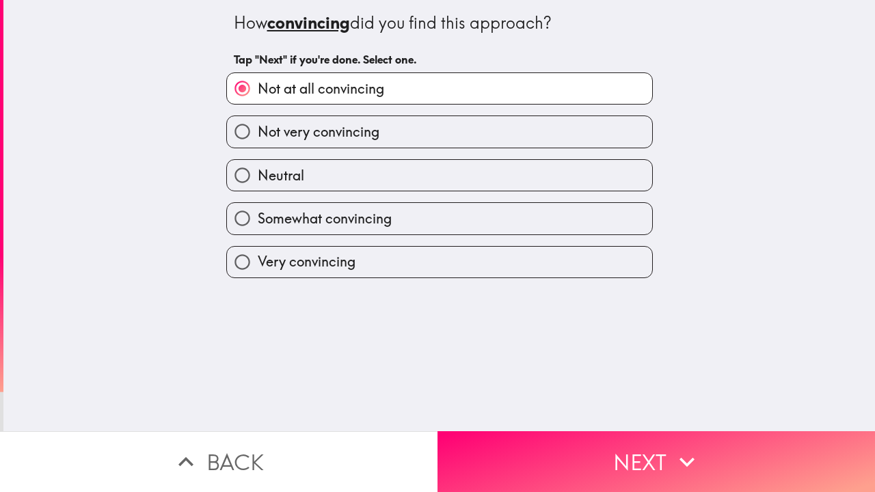
drag, startPoint x: 588, startPoint y: 454, endPoint x: 565, endPoint y: 368, distance: 88.5
click at [588, 385] on button "Next" at bounding box center [655, 461] width 437 height 61
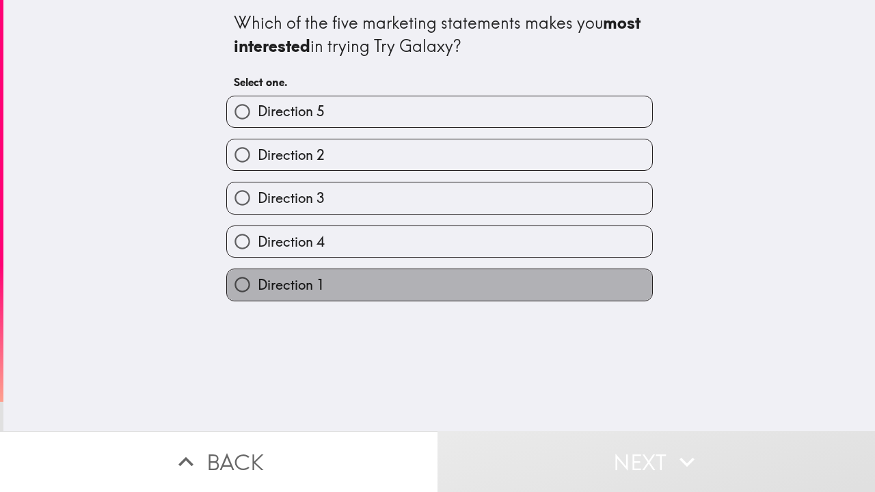
click at [336, 286] on label "Direction 1" at bounding box center [439, 284] width 425 height 31
click at [258, 286] on input "Direction 1" at bounding box center [242, 284] width 31 height 31
radio input "true"
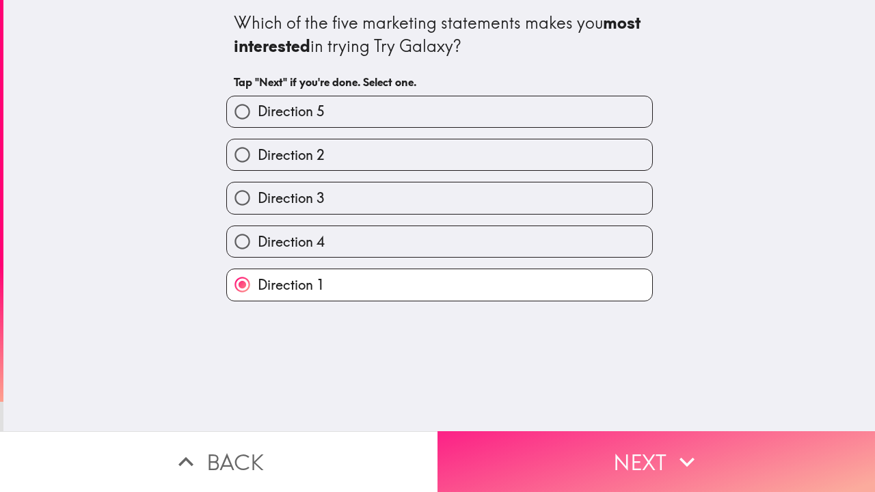
click at [608, 385] on button "Next" at bounding box center [655, 461] width 437 height 61
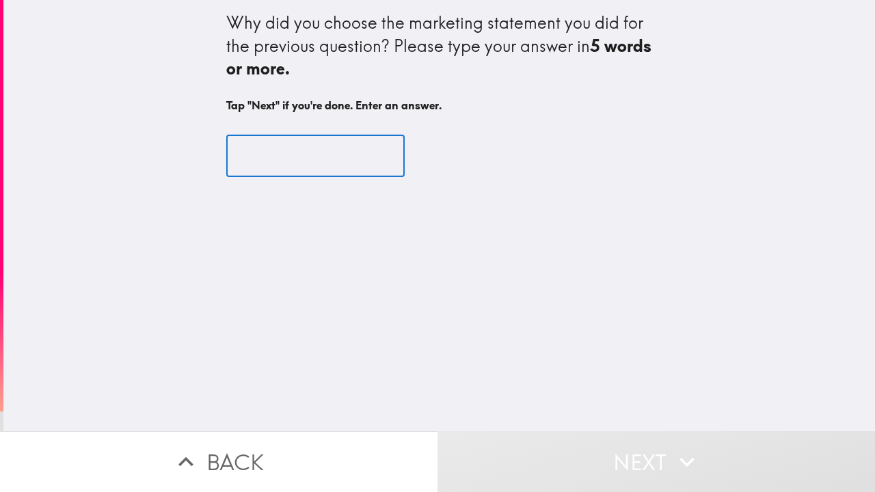
click at [238, 161] on input "text" at bounding box center [315, 156] width 178 height 42
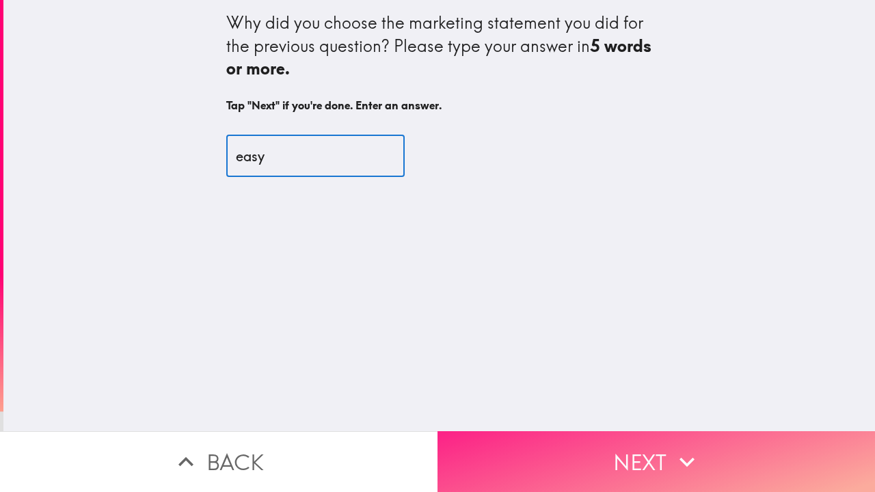
type input "easy"
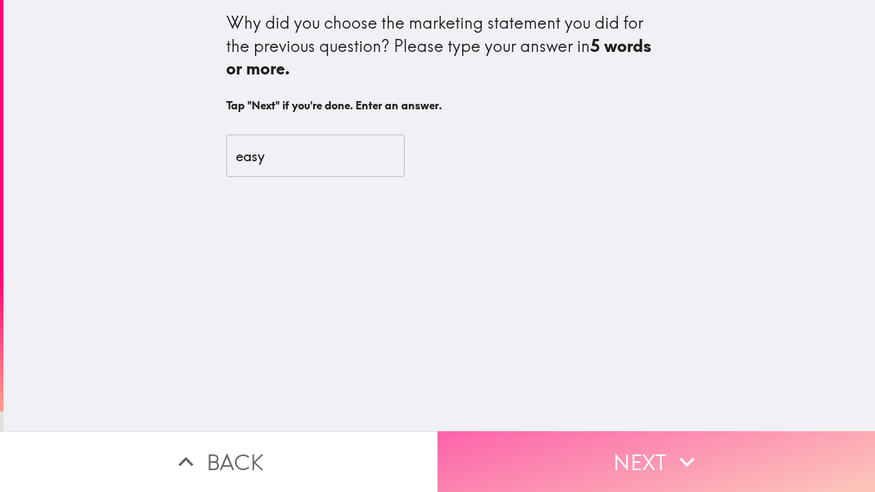
click at [652, 385] on button "Next" at bounding box center [655, 461] width 437 height 61
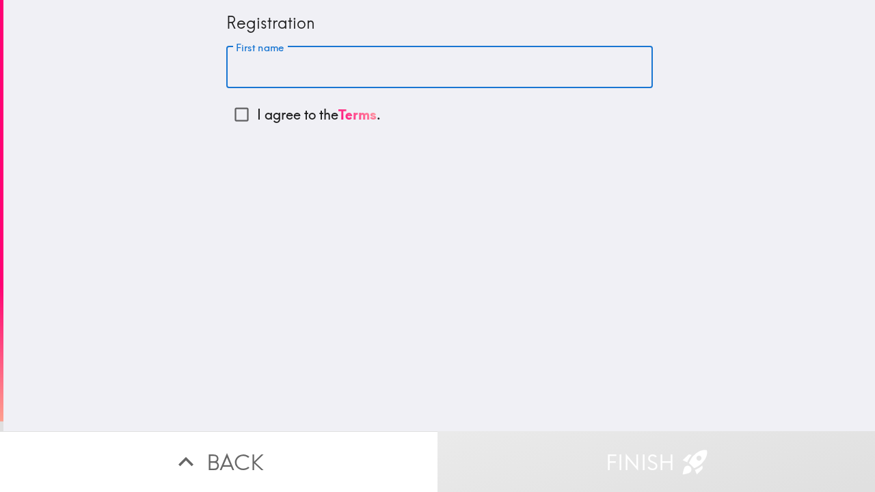
click at [235, 66] on input "First name" at bounding box center [439, 67] width 426 height 42
type input "[PERSON_NAME]"
click at [228, 113] on input "I agree to the Terms ." at bounding box center [241, 114] width 31 height 31
checkbox input "true"
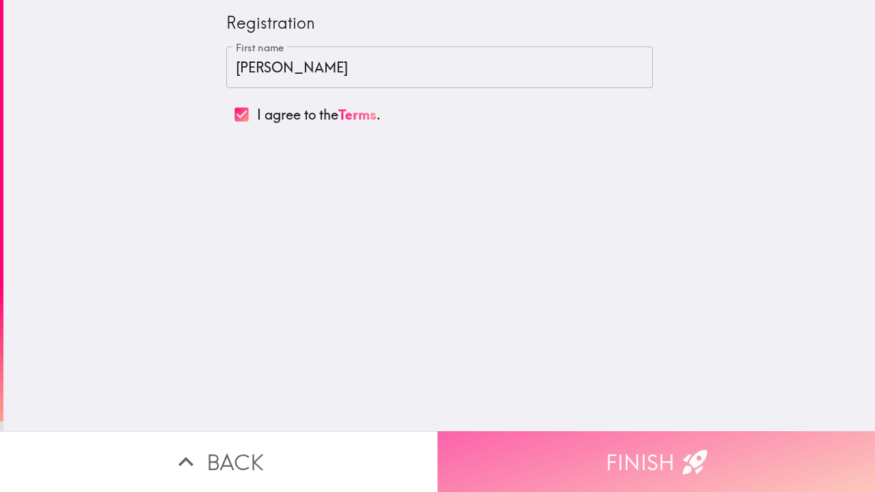
click at [670, 385] on button "Finish" at bounding box center [655, 461] width 437 height 61
